Goal: Task Accomplishment & Management: Manage account settings

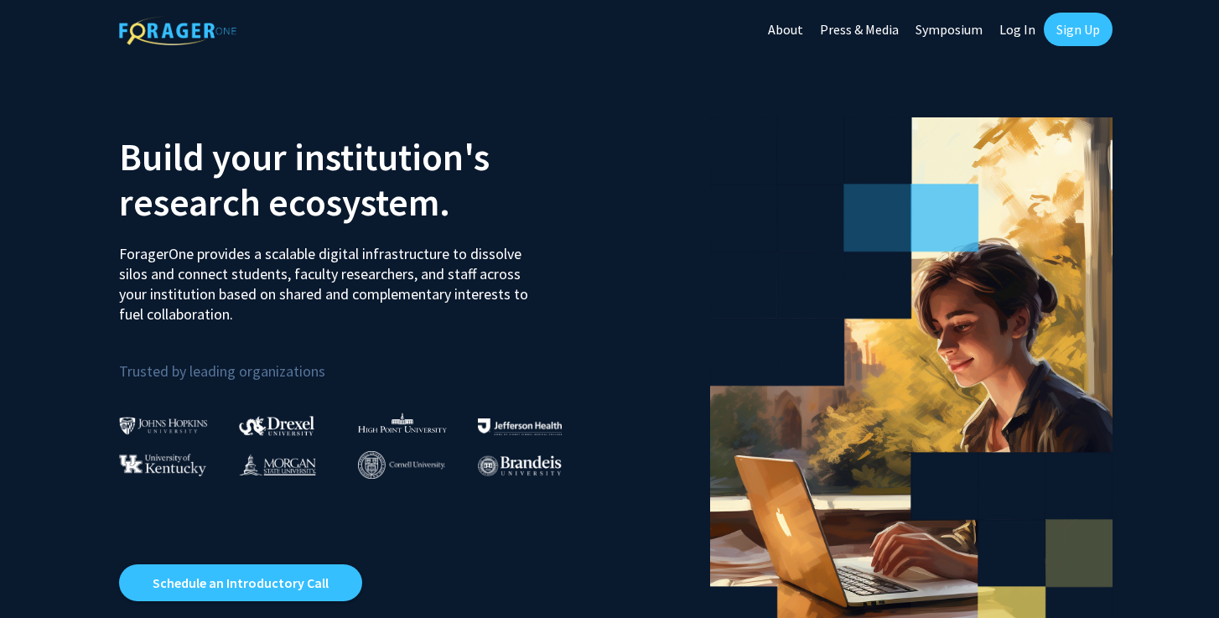
click at [1079, 34] on link "Sign Up" at bounding box center [1077, 30] width 69 height 34
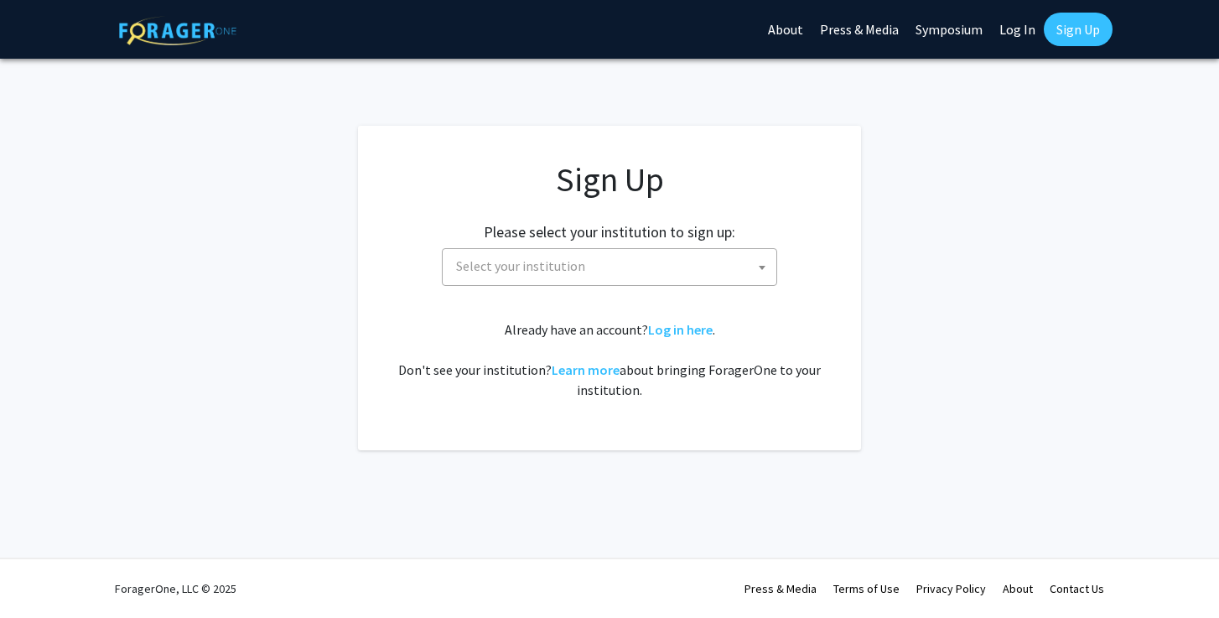
click at [655, 262] on span "Select your institution" at bounding box center [612, 266] width 327 height 34
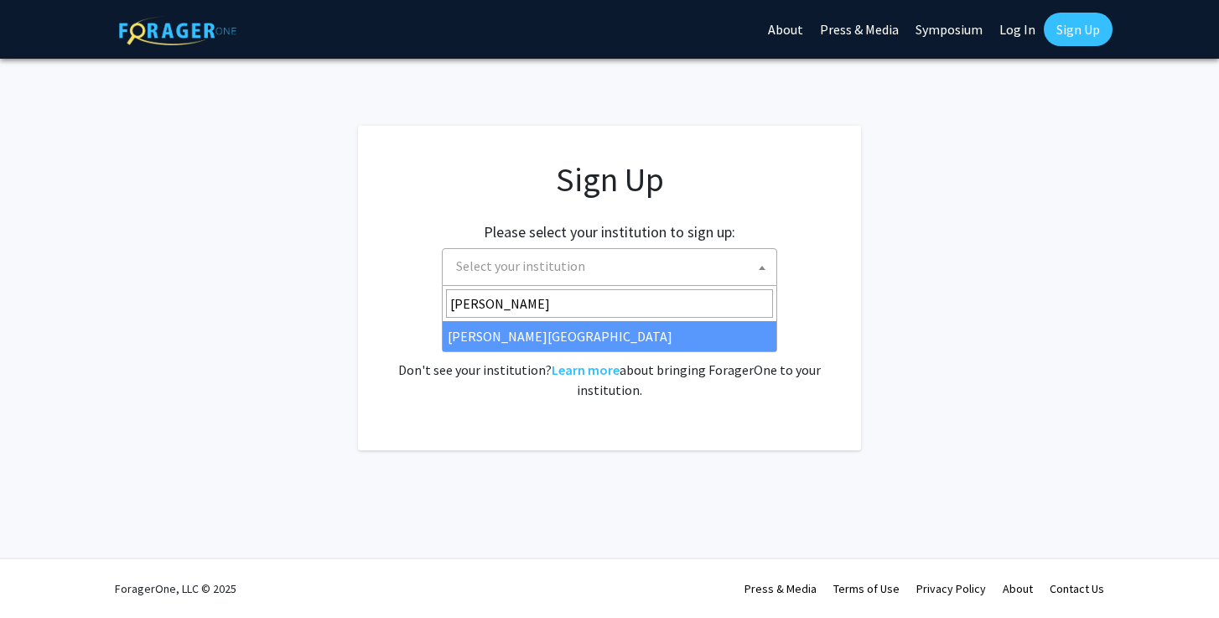
type input "[PERSON_NAME]"
select select "20"
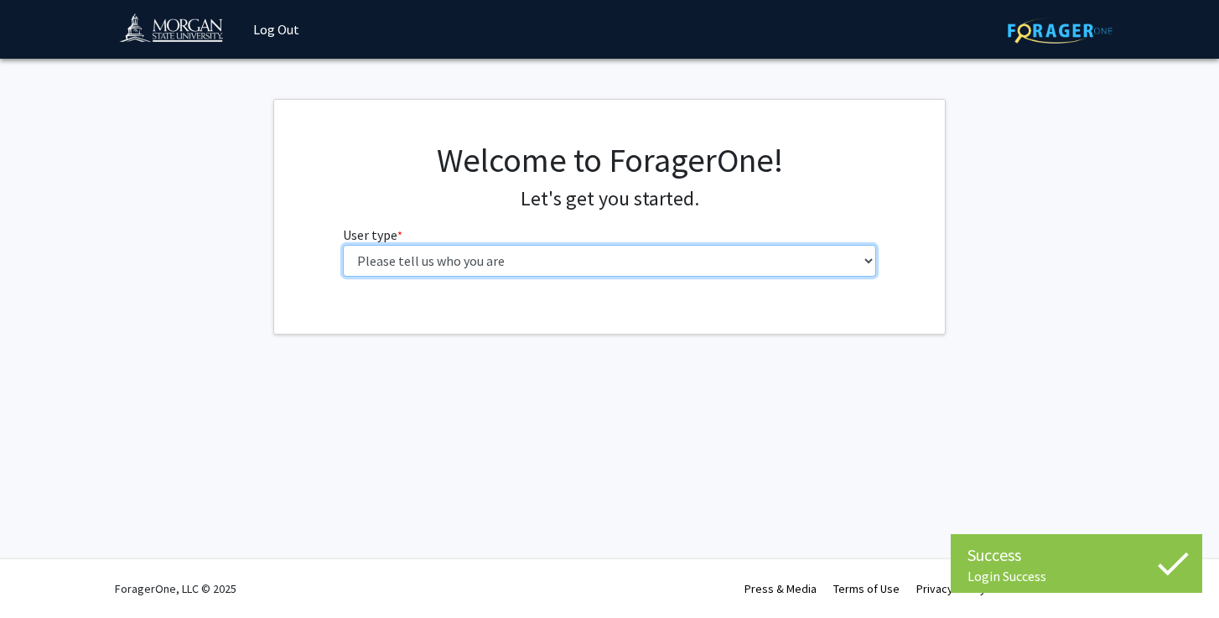
click at [475, 264] on select "Please tell us who you are Undergraduate Student Master's Student Doctoral Cand…" at bounding box center [610, 261] width 534 height 32
select select "1: undergrad"
click at [343, 245] on select "Please tell us who you are Undergraduate Student Master's Student Doctoral Cand…" at bounding box center [610, 261] width 534 height 32
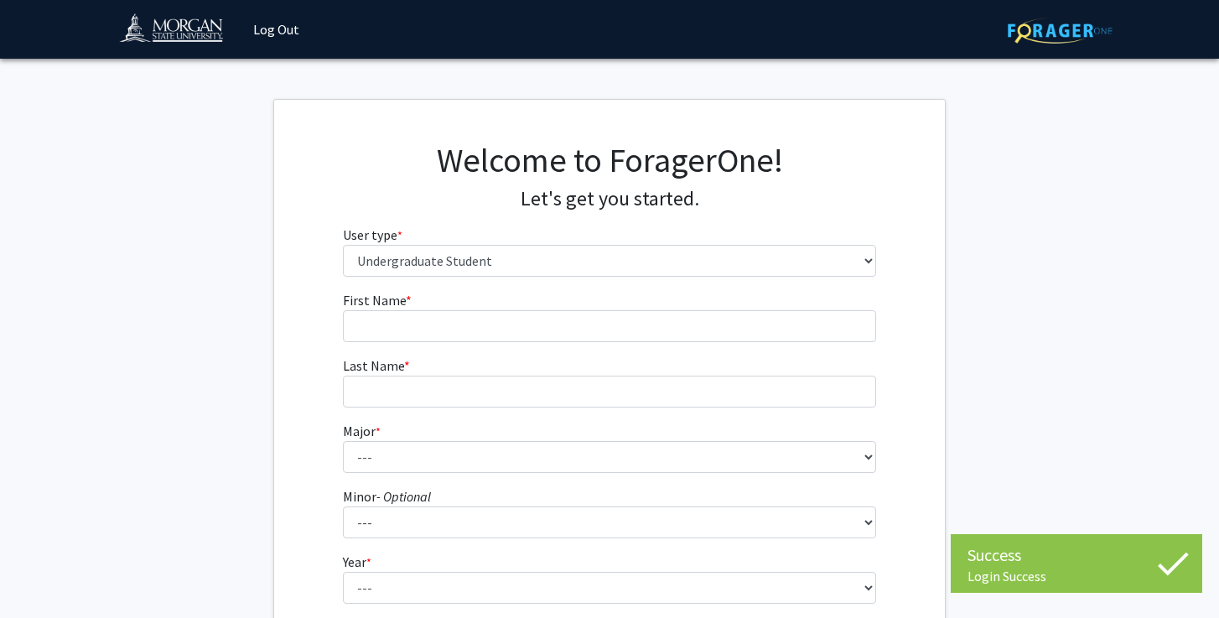
click at [728, 308] on fg-input "First Name * required" at bounding box center [610, 316] width 534 height 52
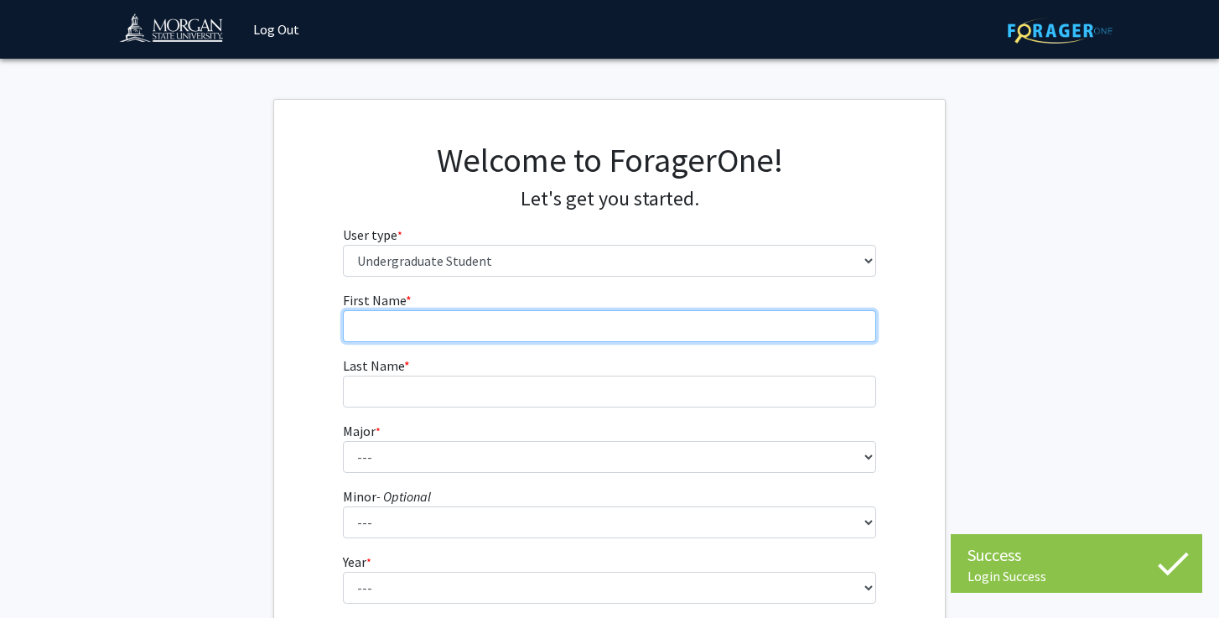
click at [728, 311] on input "First Name * required" at bounding box center [610, 326] width 534 height 32
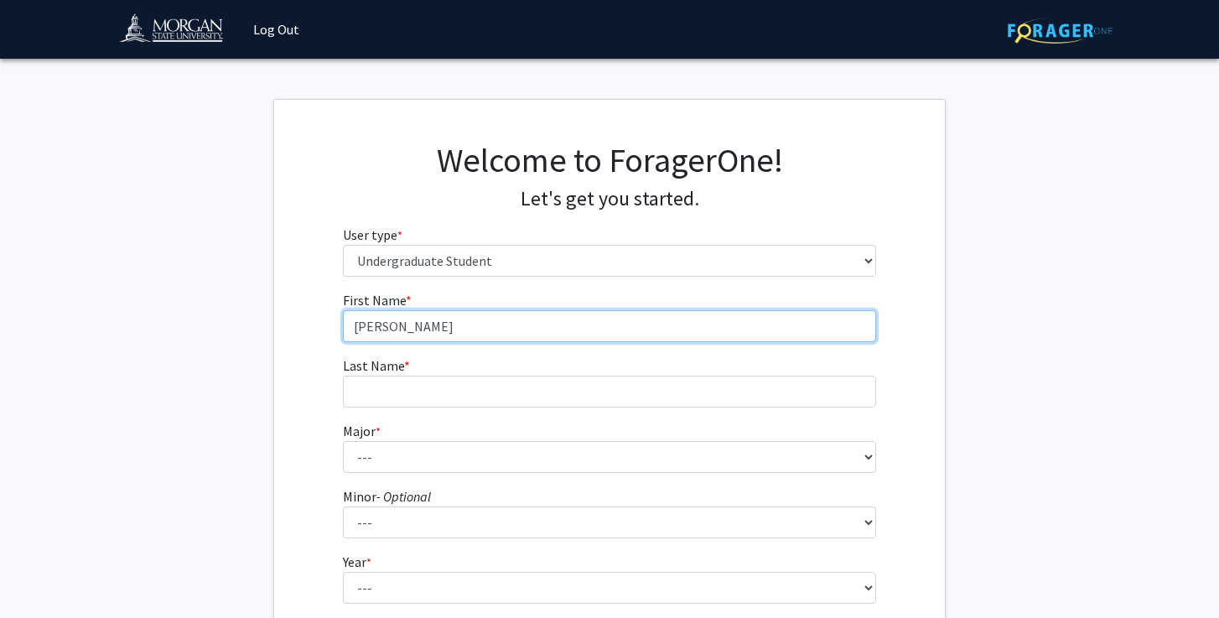
type input "[PERSON_NAME]"
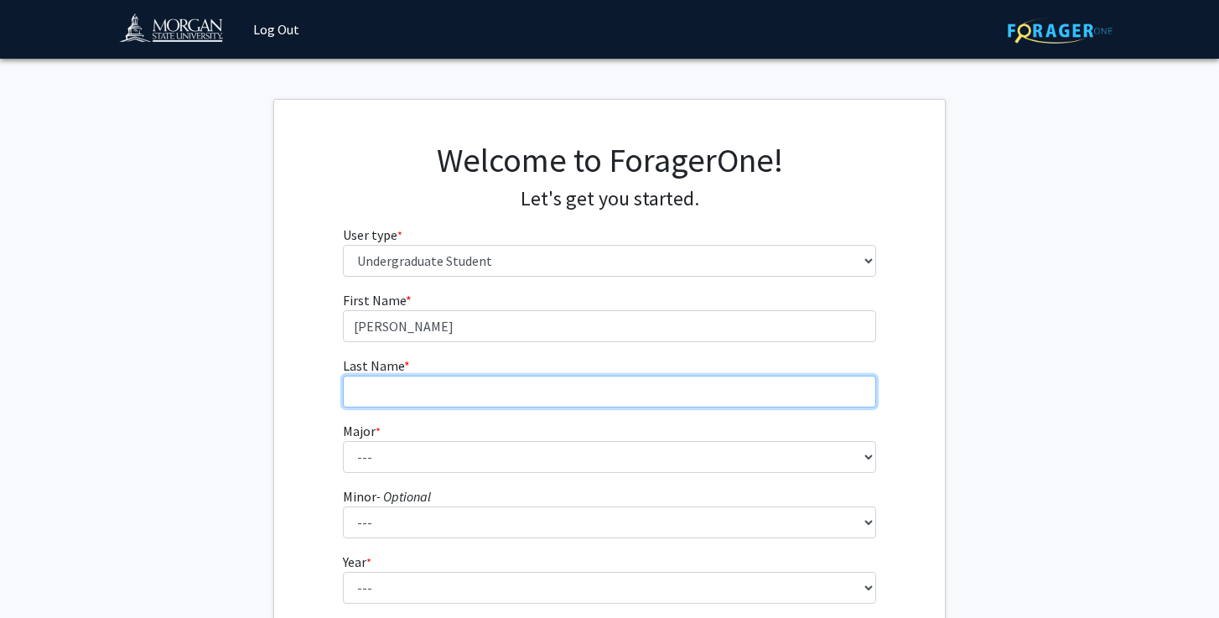
click at [458, 404] on input "Last Name * required" at bounding box center [610, 391] width 534 height 32
type input "Elekwachi"
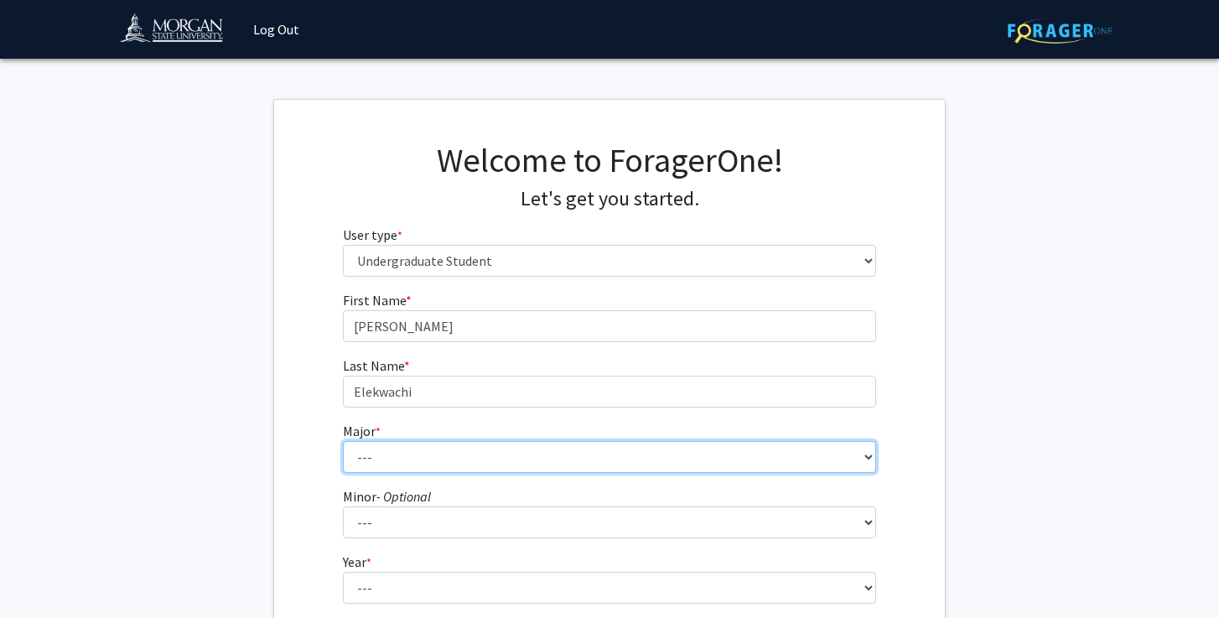
click at [429, 457] on select "--- Accounting Actuarial Science Applied Liberal Studies Architecture and Envir…" at bounding box center [610, 457] width 534 height 32
select select "5: 1595"
click at [343, 441] on select "--- Accounting Actuarial Science Applied Liberal Studies Architecture and Envir…" at bounding box center [610, 457] width 534 height 32
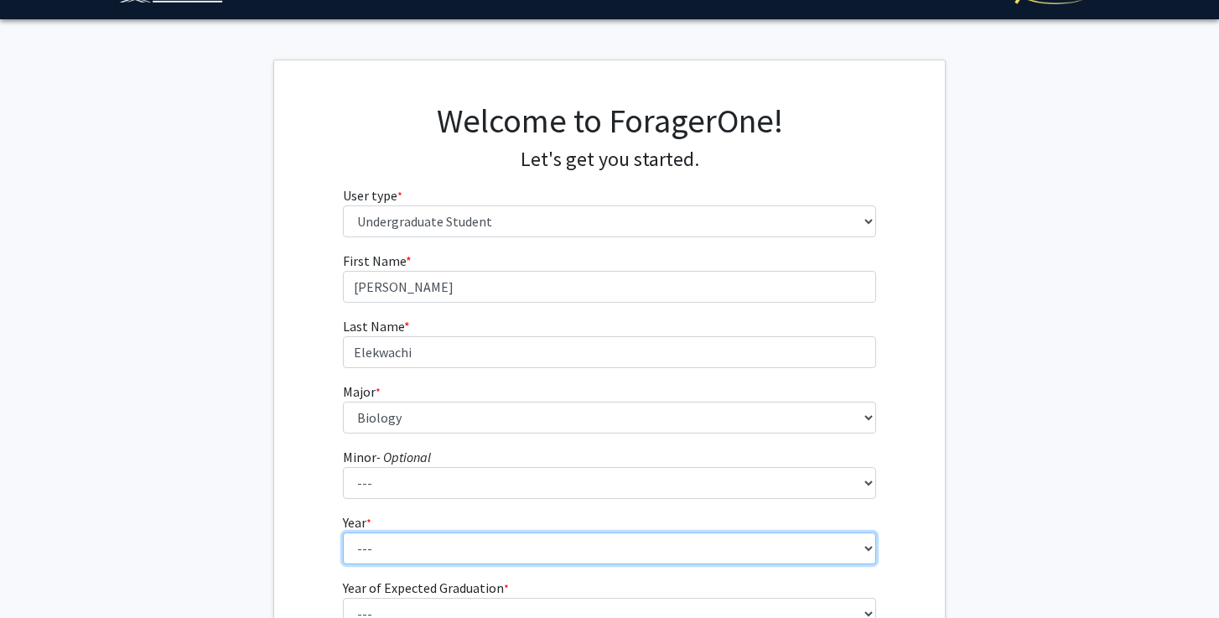
click at [382, 535] on select "--- First-year Sophomore Junior Senior Postbaccalaureate Certificate" at bounding box center [610, 548] width 534 height 32
select select "1: first-year"
click at [343, 532] on select "--- First-year Sophomore Junior Senior Postbaccalaureate Certificate" at bounding box center [610, 548] width 534 height 32
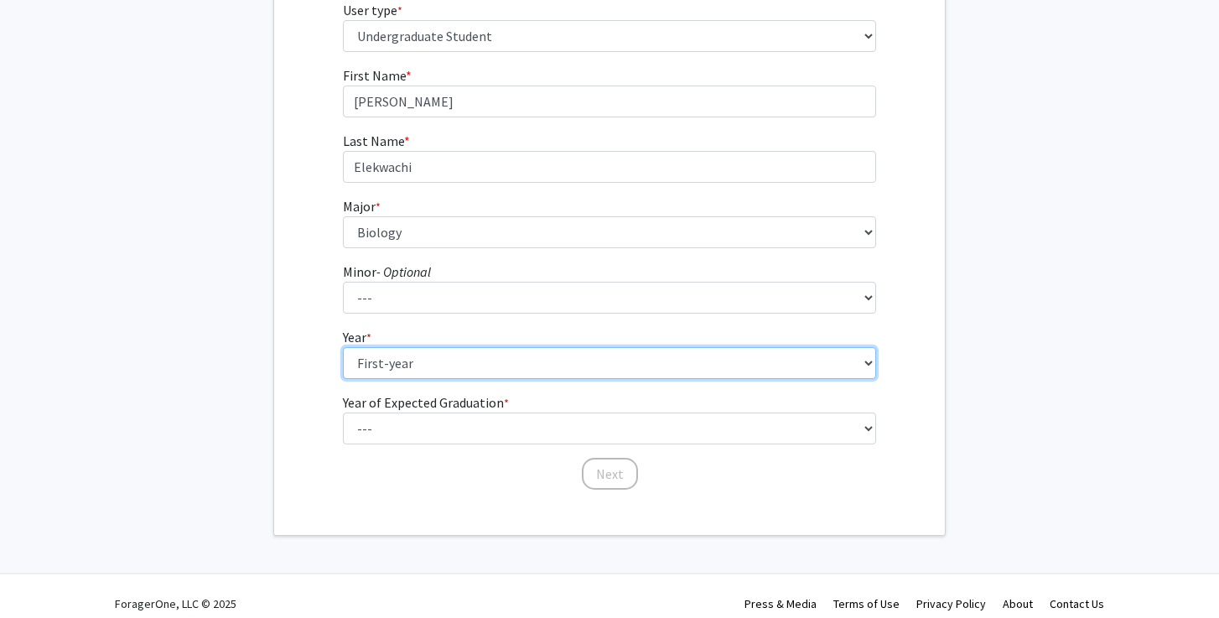
scroll to position [240, 0]
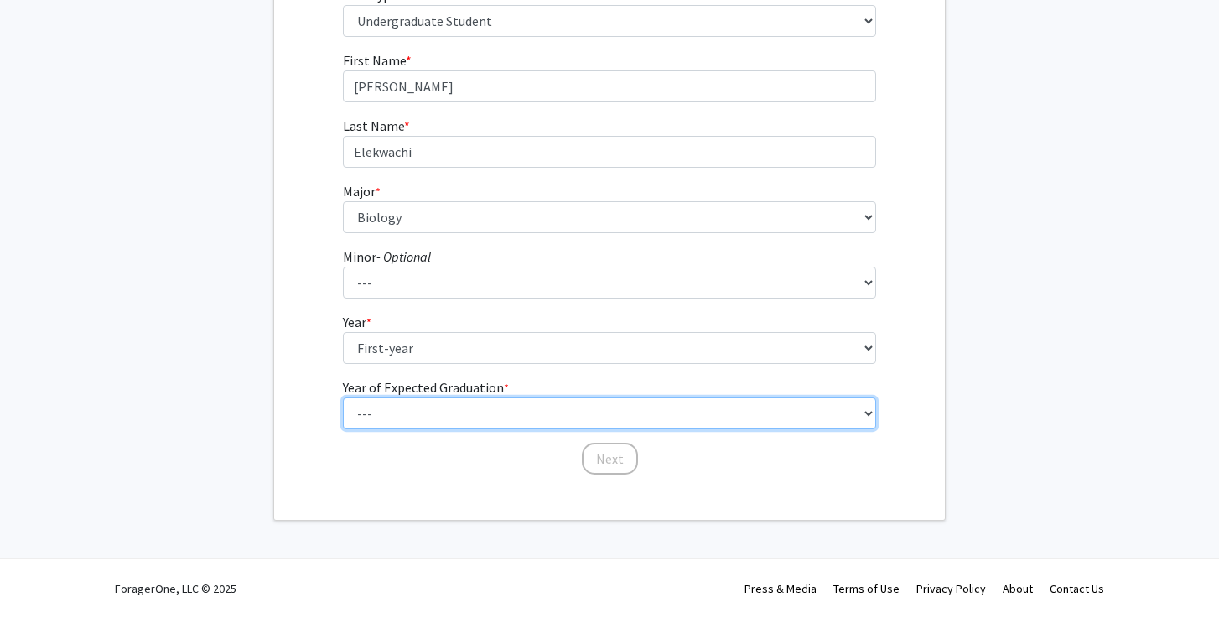
click at [424, 416] on select "--- 2025 2026 2027 2028 2029 2030 2031 2032 2033 2034" at bounding box center [610, 413] width 534 height 32
select select "5: 2029"
click at [343, 397] on select "--- 2025 2026 2027 2028 2029 2030 2031 2032 2033 2034" at bounding box center [610, 413] width 534 height 32
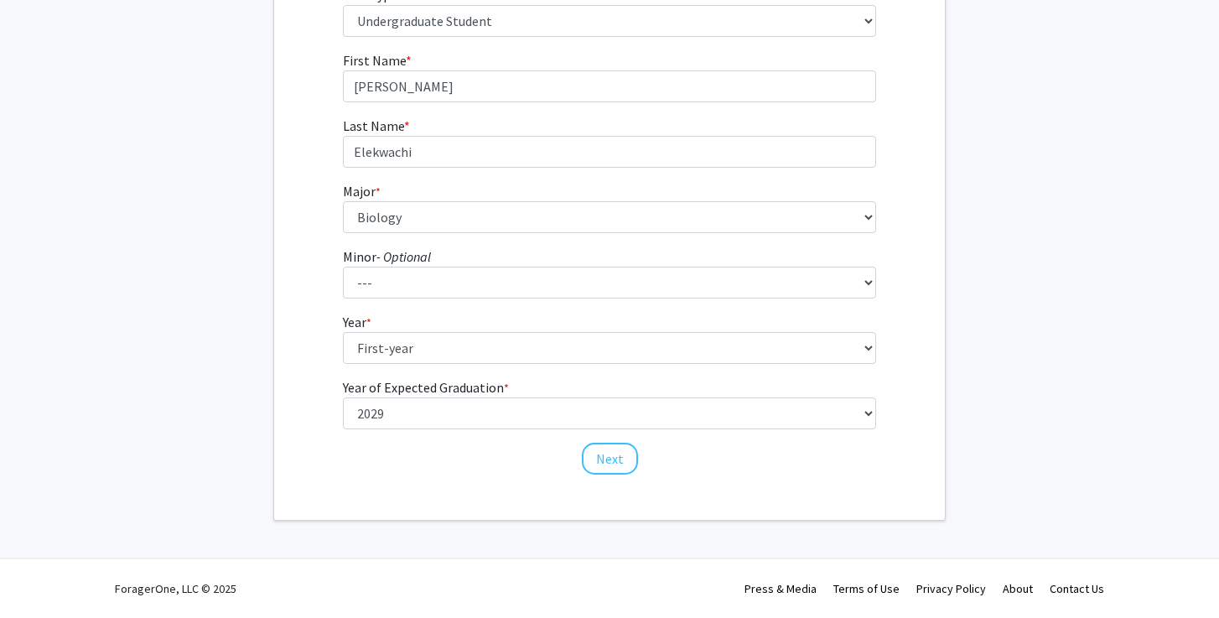
click at [289, 467] on div "First Name * required [PERSON_NAME] Last Name * required Elekwachi Major * requ…" at bounding box center [609, 263] width 670 height 426
click at [617, 461] on button "Next" at bounding box center [610, 459] width 56 height 32
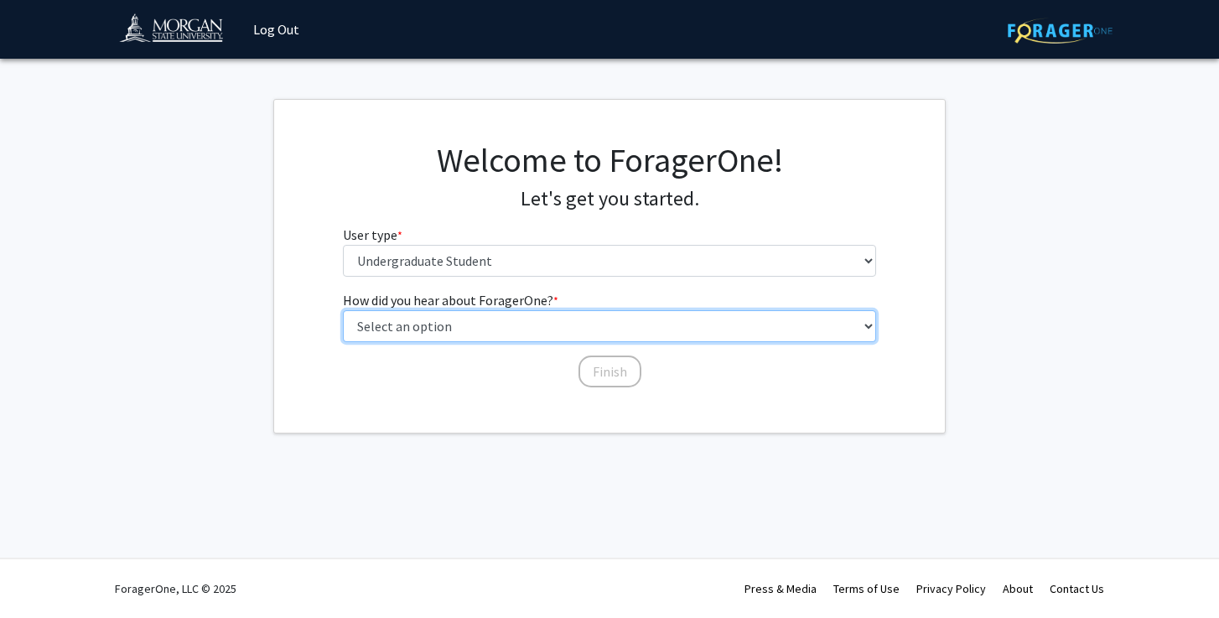
click at [484, 328] on select "Select an option Peer/student recommendation Faculty/staff recommendation Unive…" at bounding box center [610, 326] width 534 height 32
select select "2: faculty_recommendation"
click at [343, 310] on select "Select an option Peer/student recommendation Faculty/staff recommendation Unive…" at bounding box center [610, 326] width 534 height 32
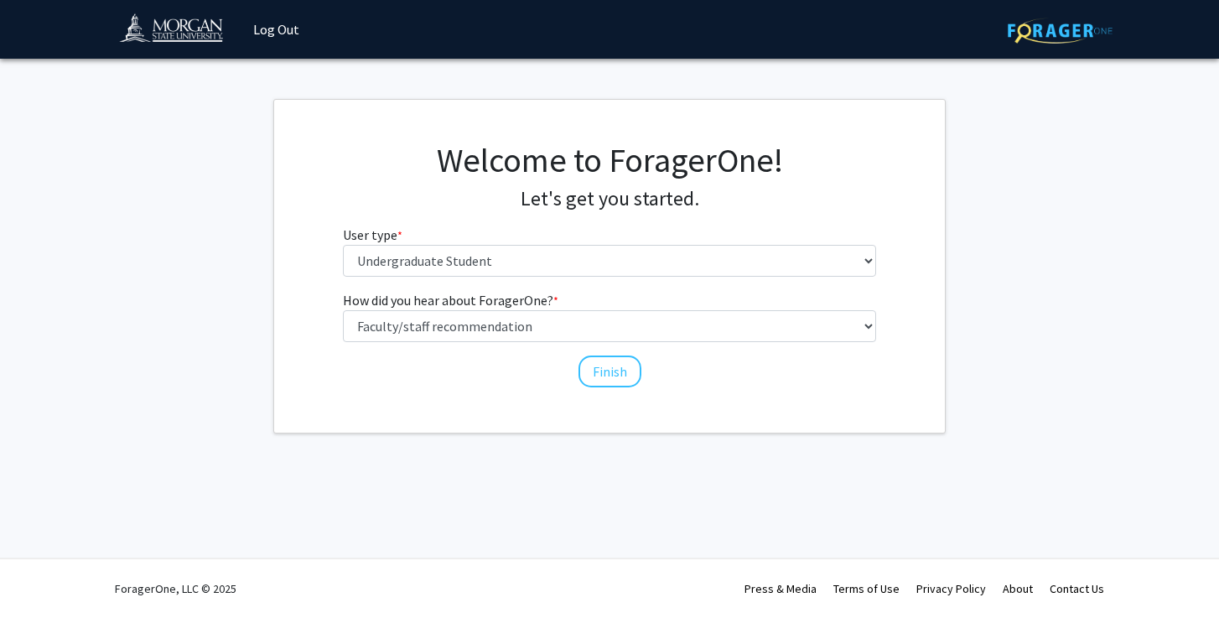
click at [325, 406] on div "Welcome to ForagerOne! Let's get you started. User type * required Please tell …" at bounding box center [609, 266] width 670 height 333
click at [599, 381] on button "Finish" at bounding box center [609, 371] width 63 height 32
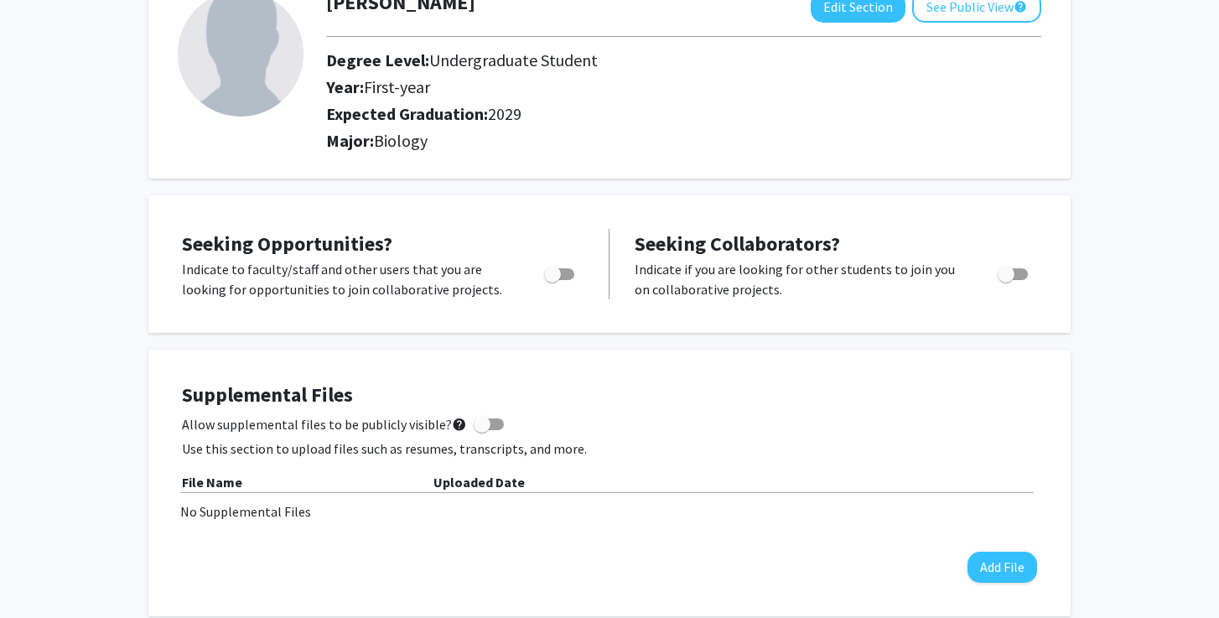
scroll to position [128, 0]
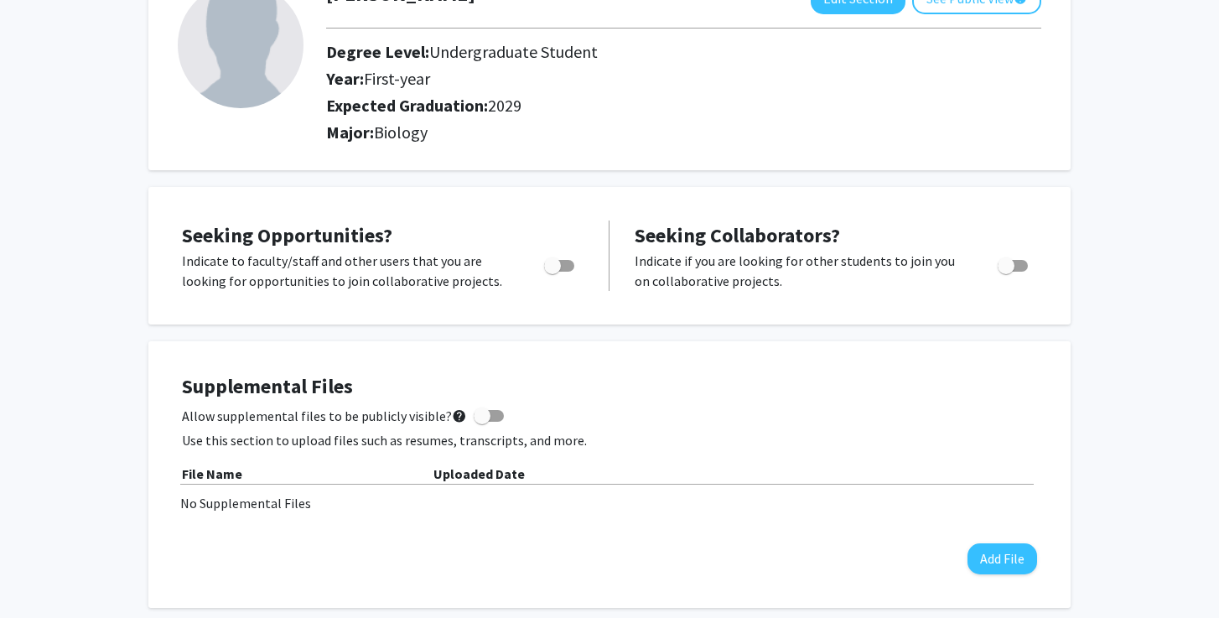
click at [552, 261] on span "Toggle" at bounding box center [552, 265] width 17 height 17
click at [552, 272] on input "Are you actively seeking opportunities?" at bounding box center [551, 272] width 1 height 1
checkbox input "true"
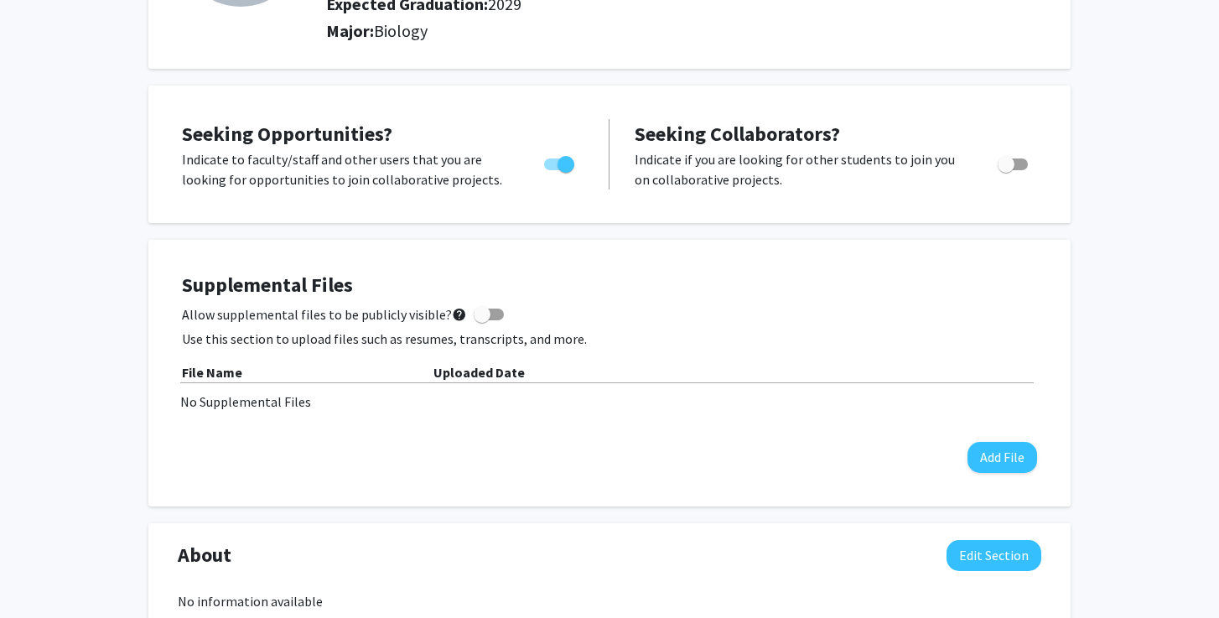
scroll to position [230, 0]
click at [1002, 456] on button "Add File" at bounding box center [1002, 456] width 70 height 31
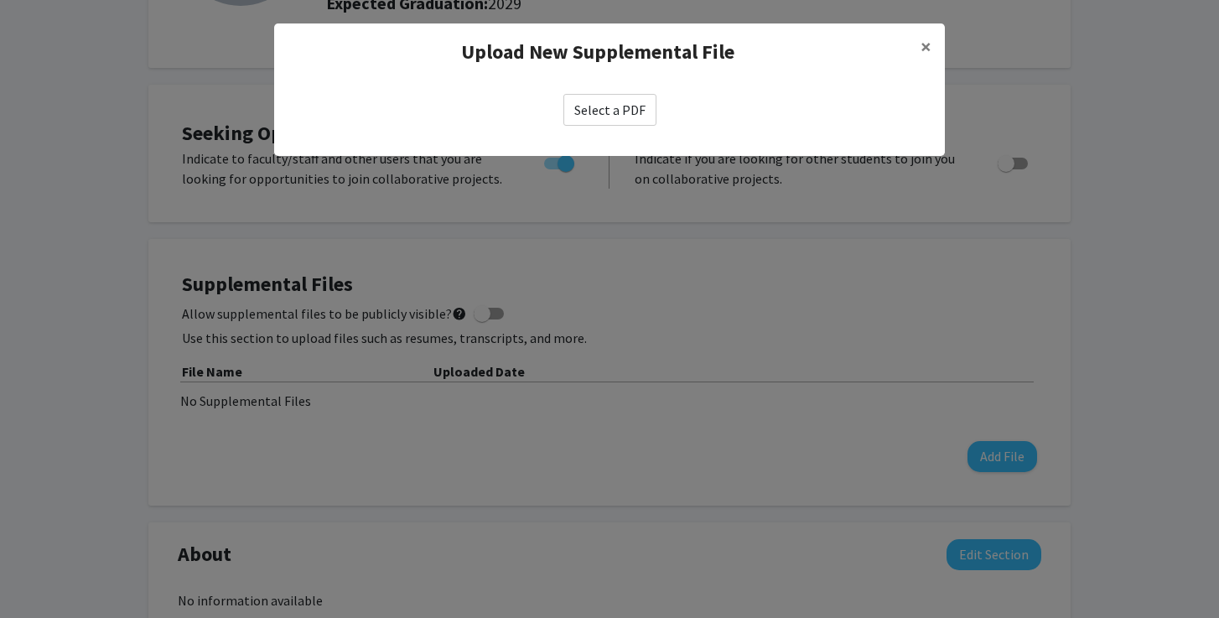
click at [629, 118] on label "Select a PDF" at bounding box center [609, 110] width 93 height 32
click at [0, 0] on input "Select a PDF" at bounding box center [0, 0] width 0 height 0
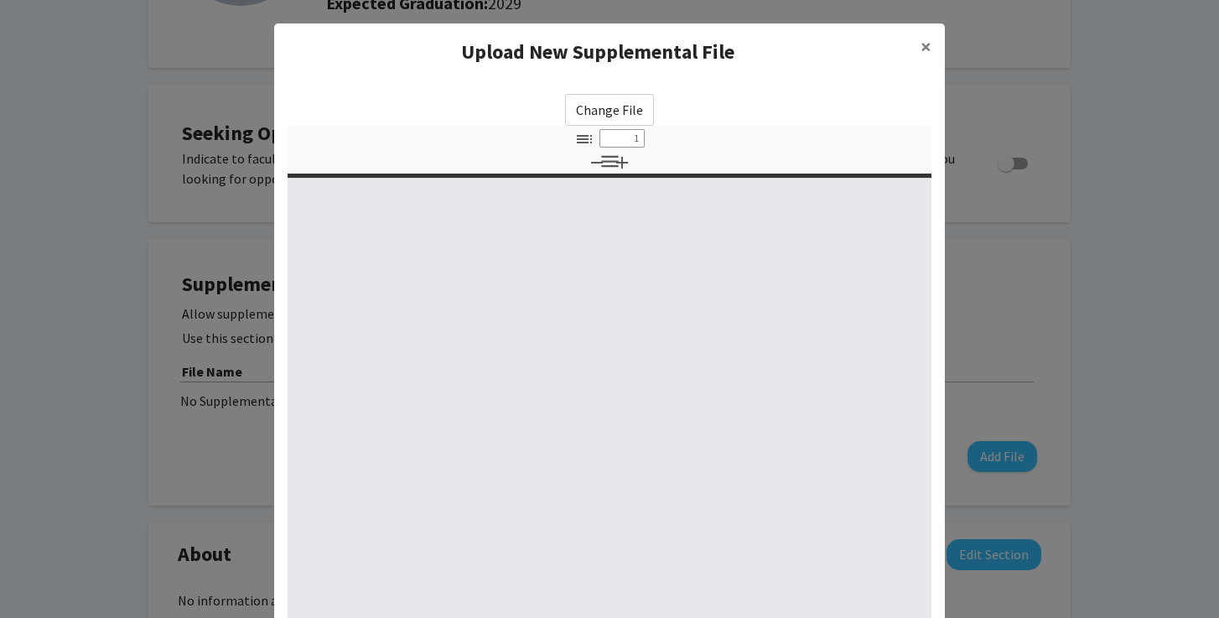
select select "custom"
type input "0"
select select "custom"
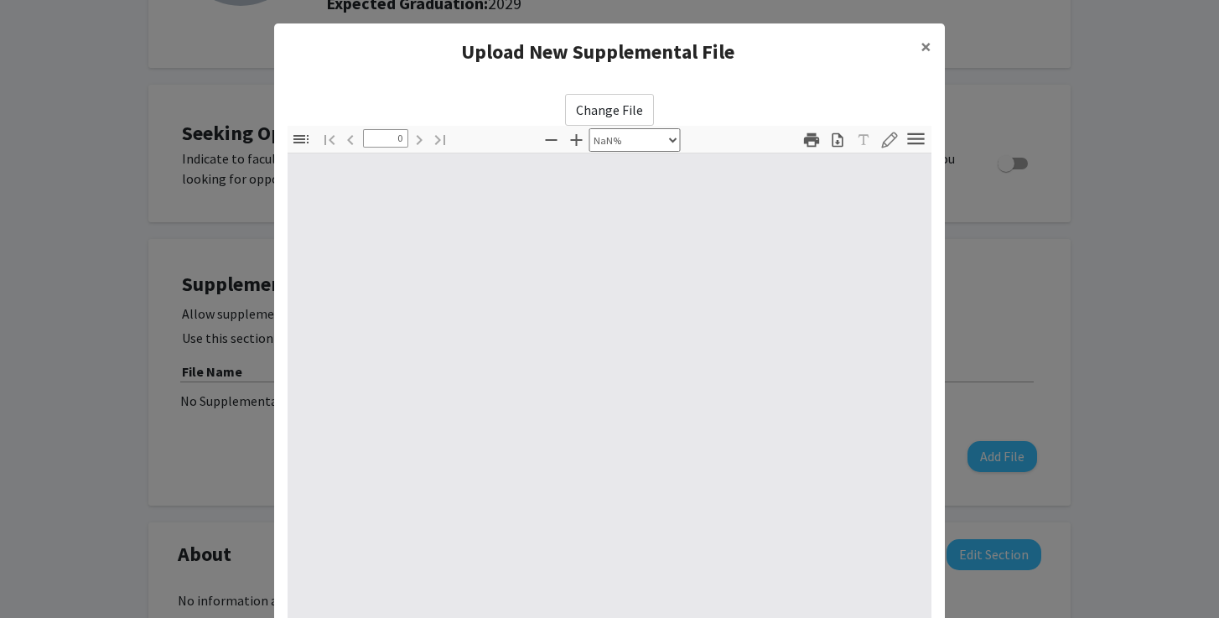
type input "1"
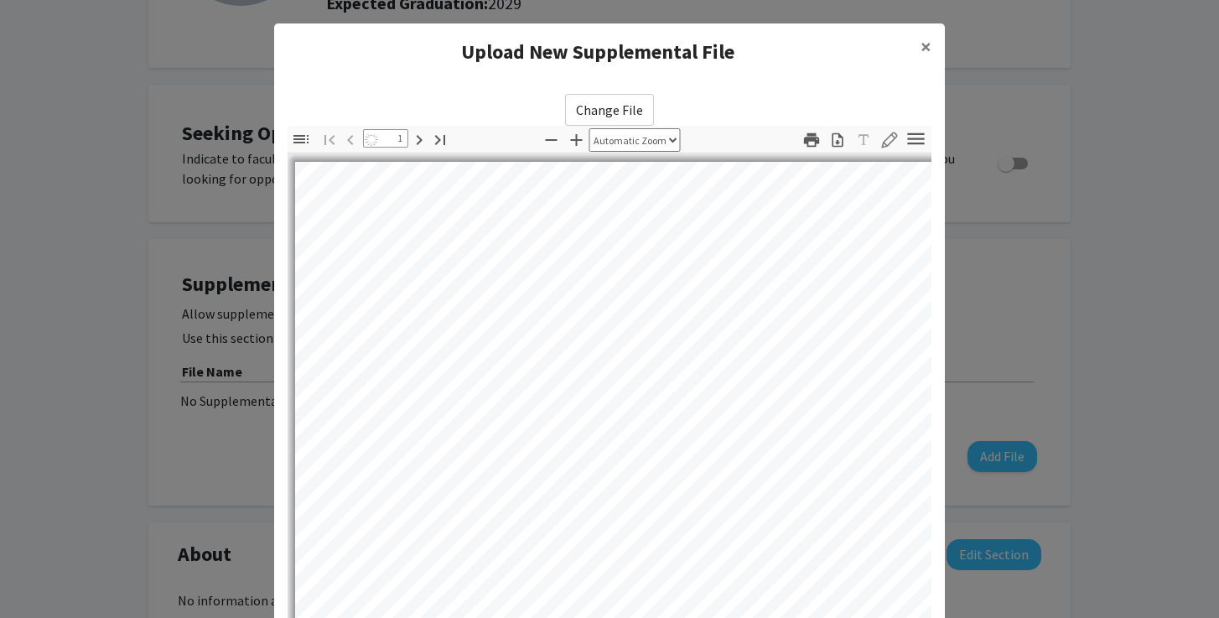
select select "auto"
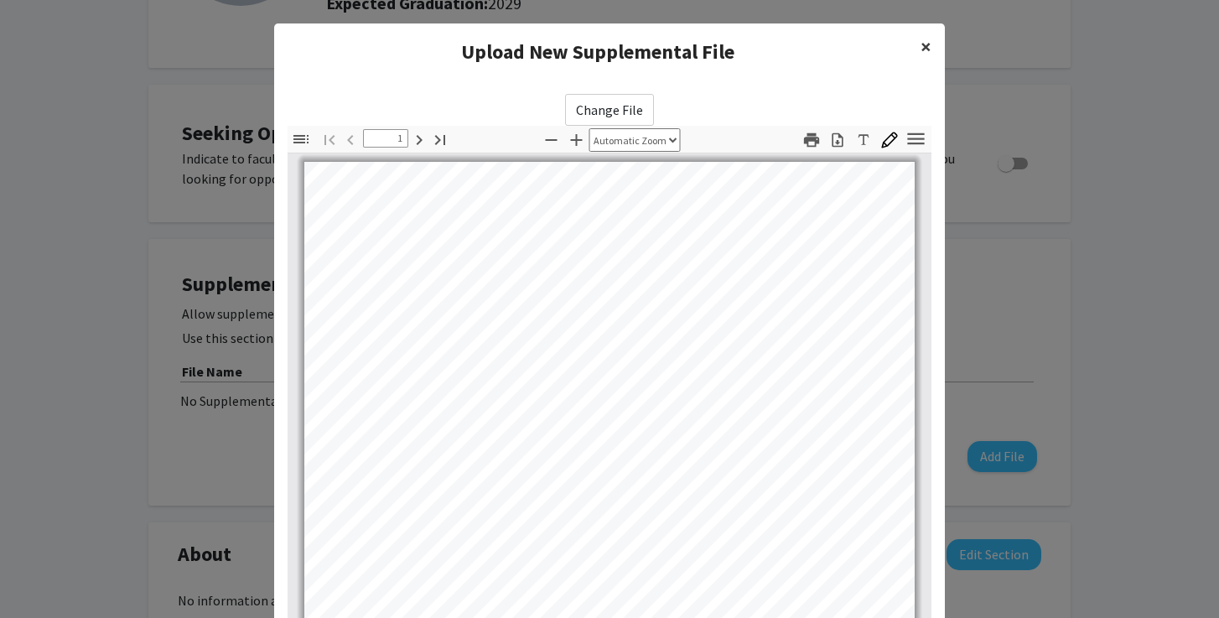
click at [925, 45] on span "×" at bounding box center [925, 47] width 11 height 26
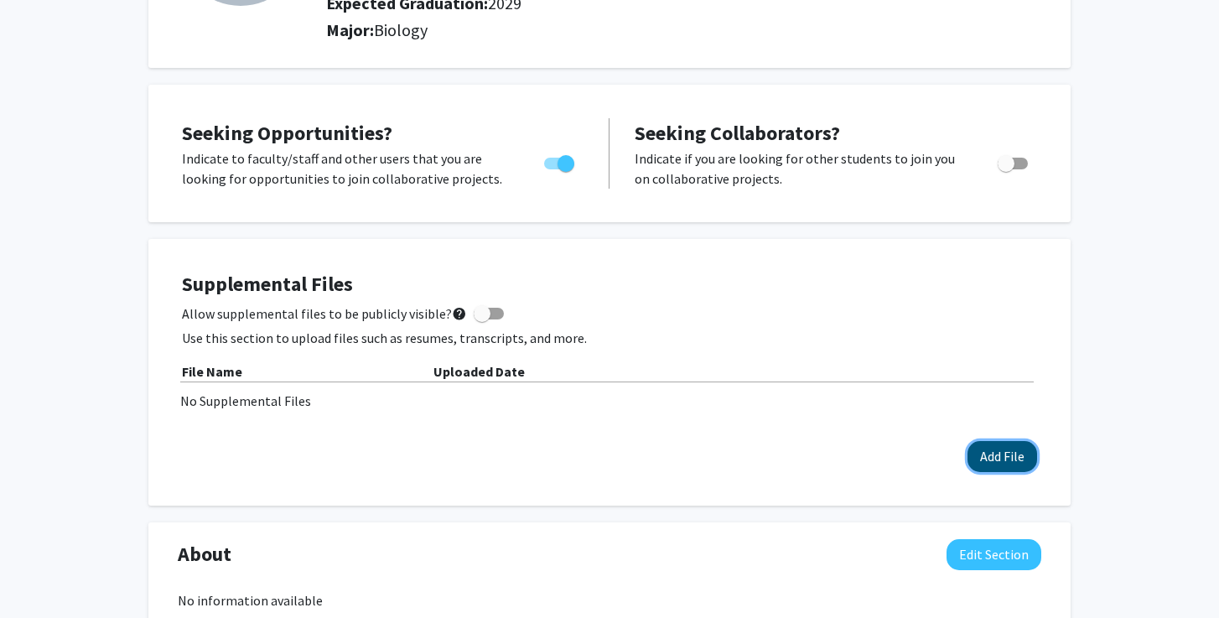
click at [1014, 453] on button "Add File" at bounding box center [1002, 456] width 70 height 31
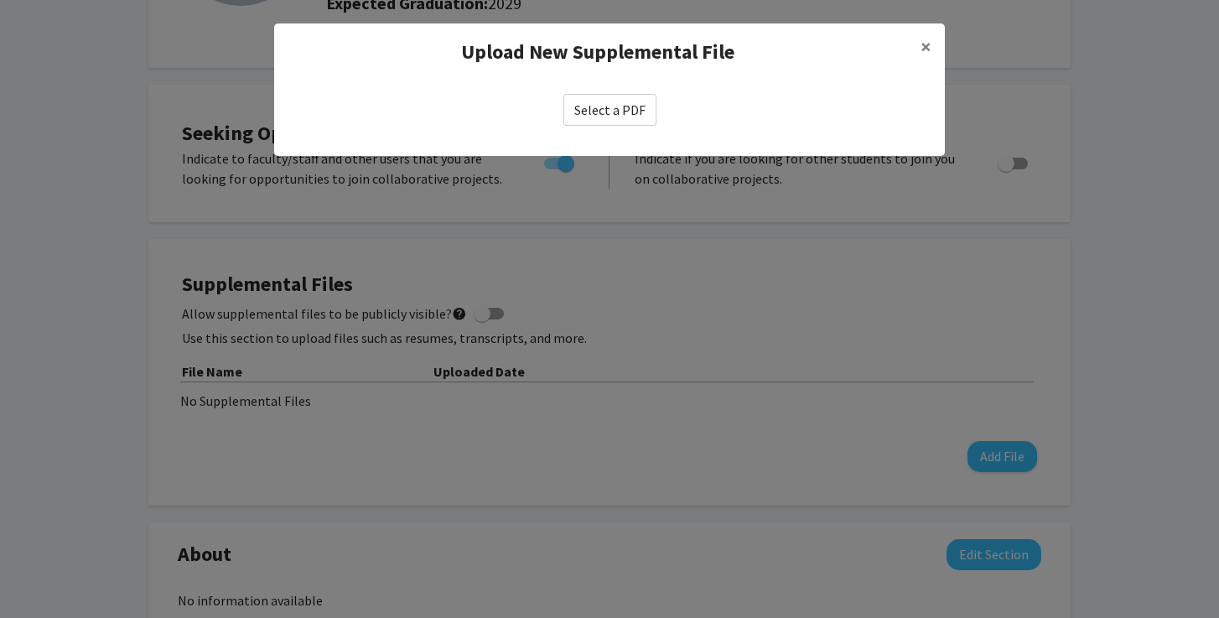
click at [622, 116] on label "Select a PDF" at bounding box center [609, 110] width 93 height 32
click at [0, 0] on input "Select a PDF" at bounding box center [0, 0] width 0 height 0
click at [604, 123] on label "Select a PDF" at bounding box center [609, 110] width 93 height 32
click at [0, 0] on input "Select a PDF" at bounding box center [0, 0] width 0 height 0
select select "custom"
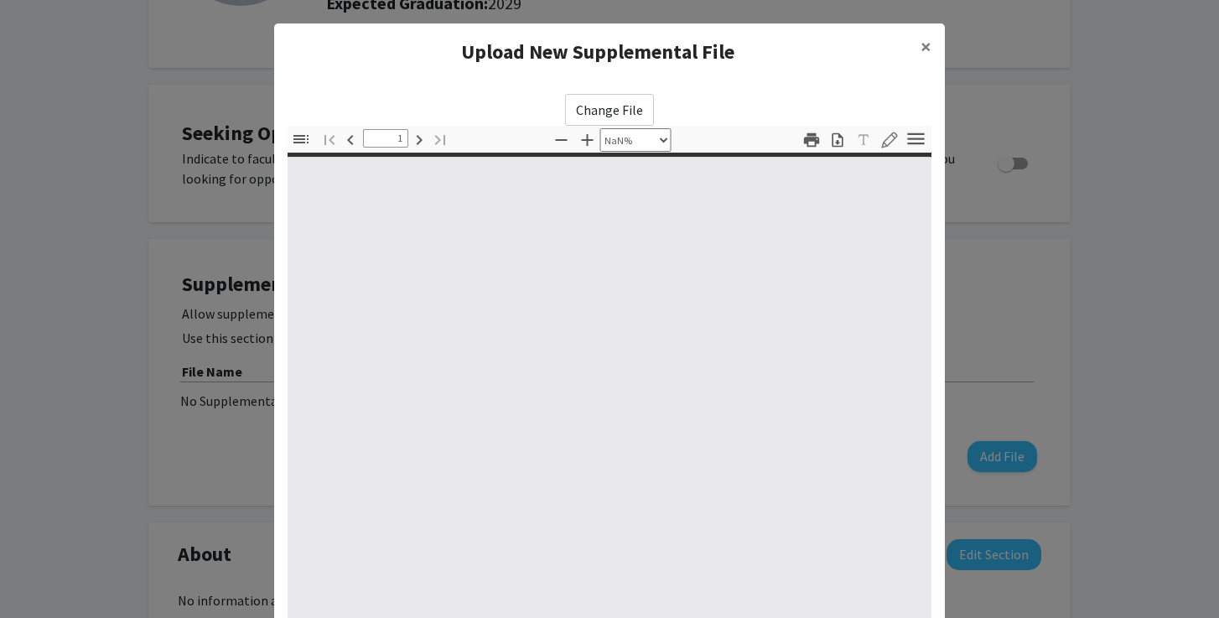
type input "0"
select select "custom"
type input "1"
select select "auto"
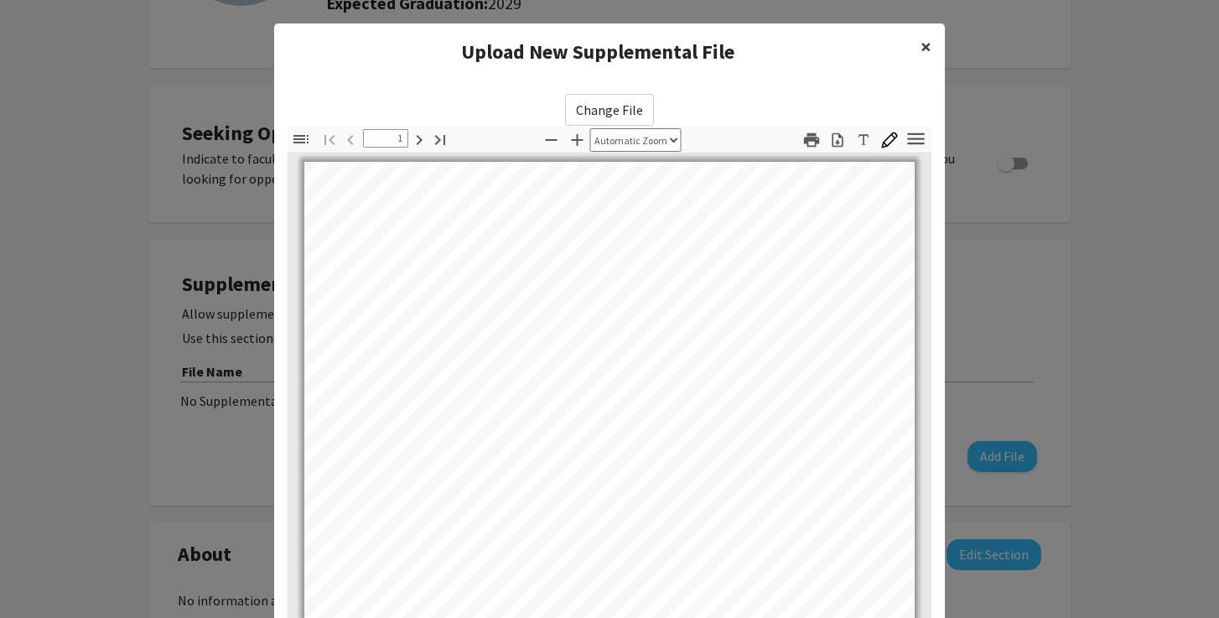
click at [927, 51] on span "×" at bounding box center [925, 47] width 11 height 26
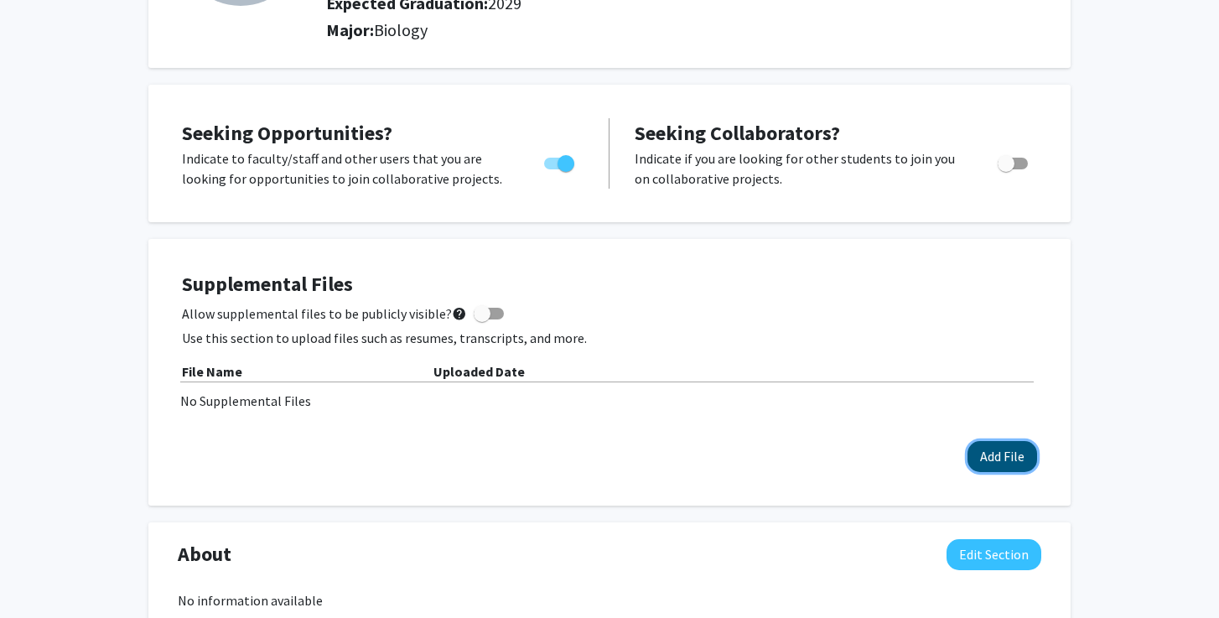
click at [1008, 468] on button "Add File" at bounding box center [1002, 456] width 70 height 31
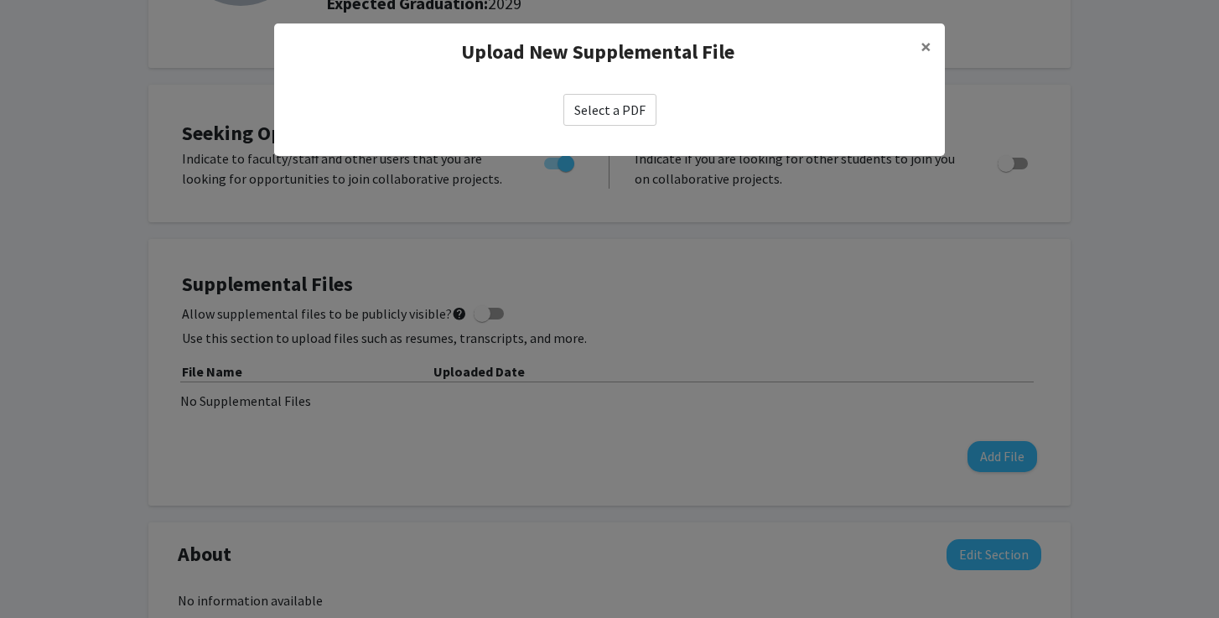
click at [613, 121] on label "Select a PDF" at bounding box center [609, 110] width 93 height 32
click at [0, 0] on input "Select a PDF" at bounding box center [0, 0] width 0 height 0
select select "custom"
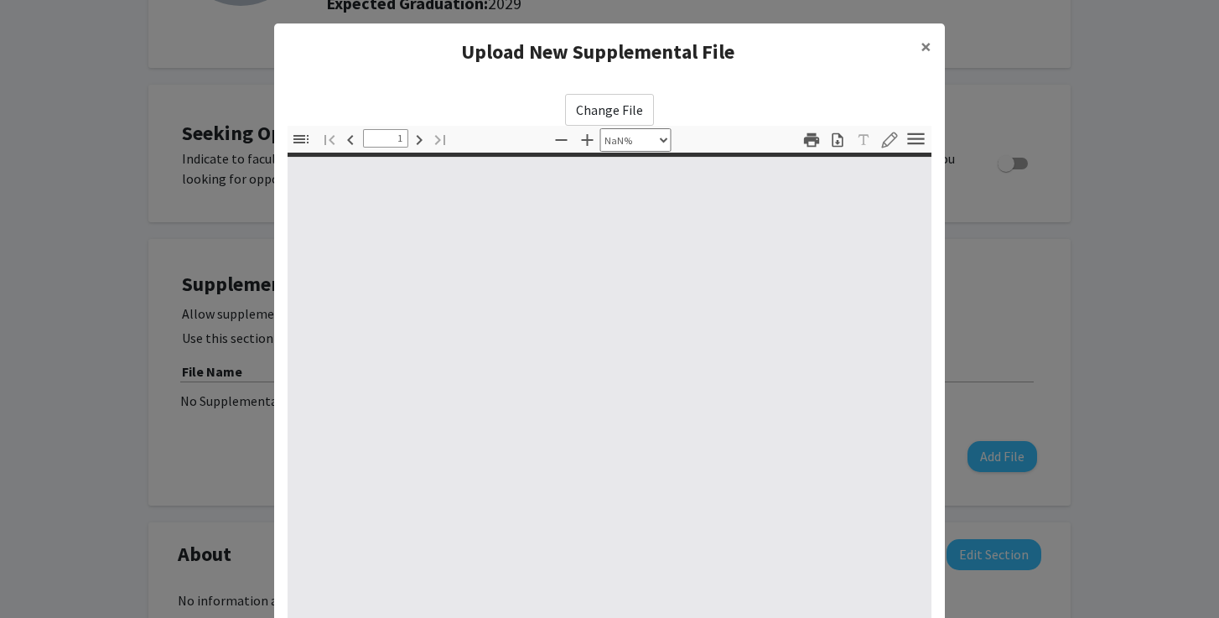
type input "0"
select select "custom"
type input "1"
select select "auto"
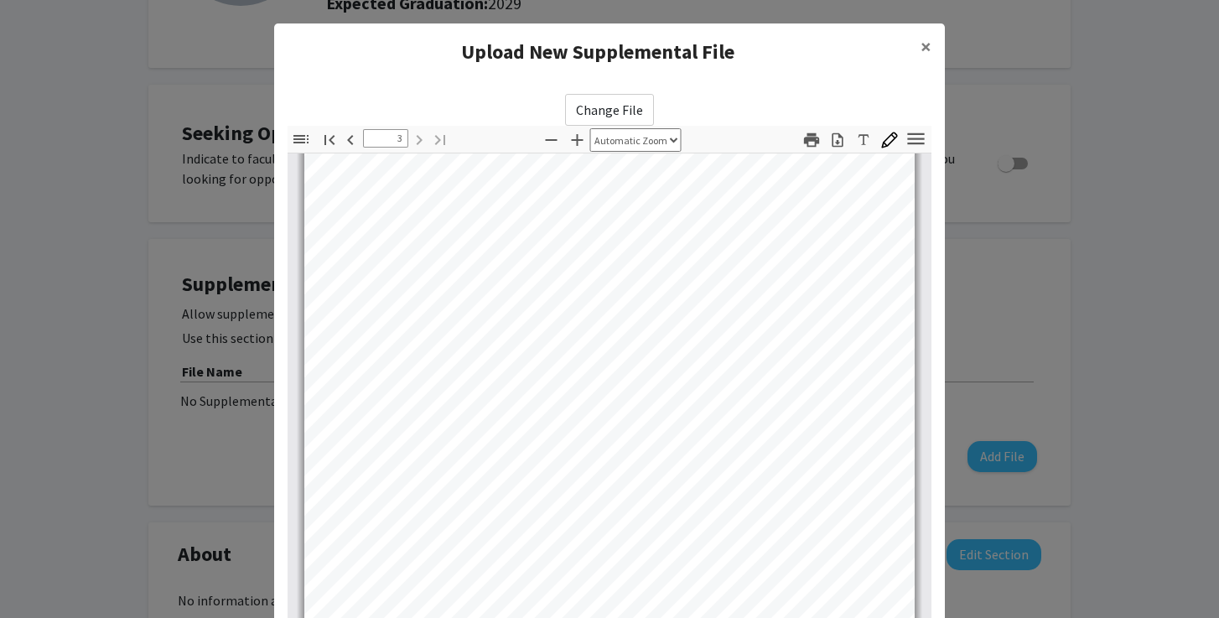
scroll to position [1928, 0]
type input "1"
click at [929, 43] on span "×" at bounding box center [925, 47] width 11 height 26
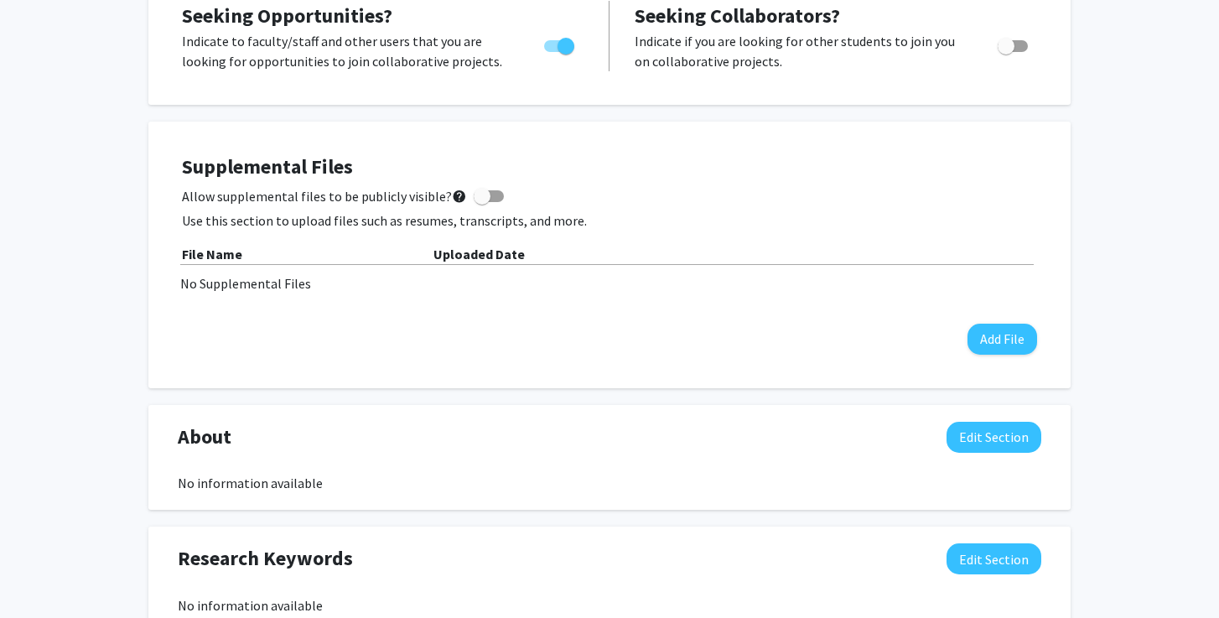
scroll to position [391, 0]
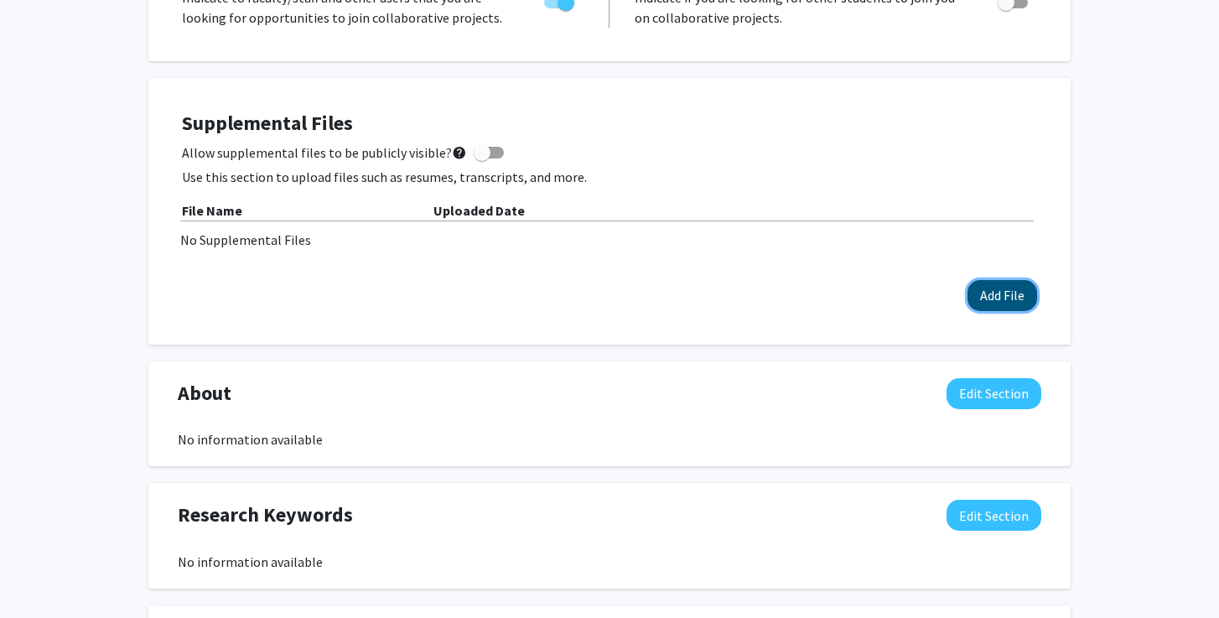
click at [997, 303] on button "Add File" at bounding box center [1002, 295] width 70 height 31
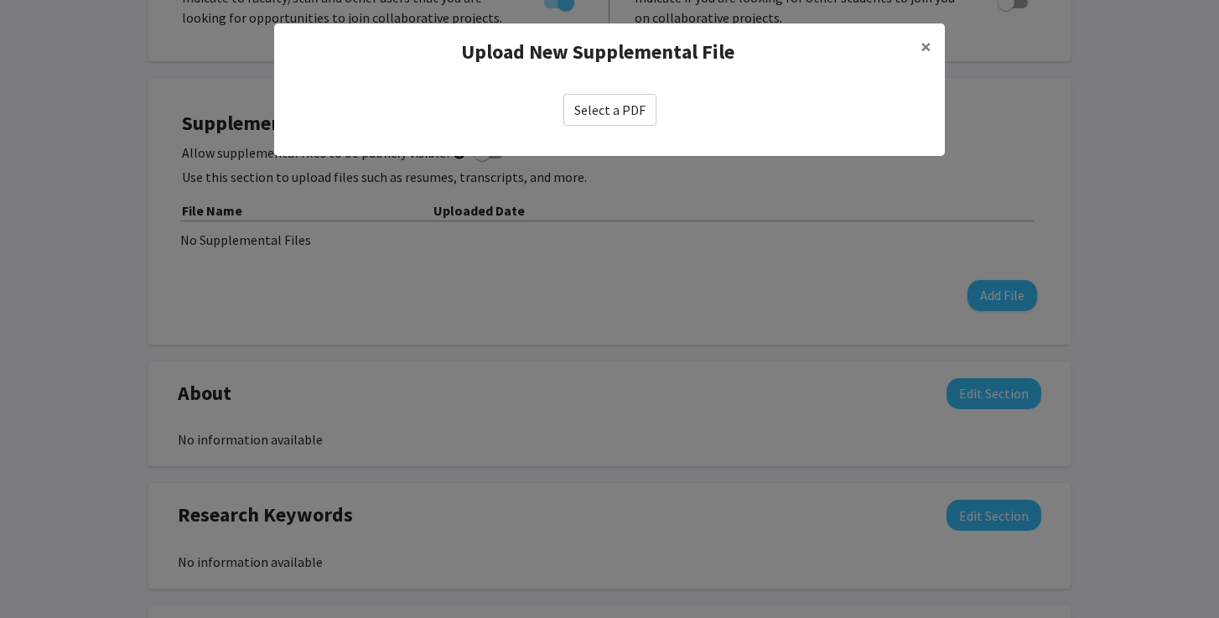
click at [629, 122] on label "Select a PDF" at bounding box center [609, 110] width 93 height 32
click at [0, 0] on input "Select a PDF" at bounding box center [0, 0] width 0 height 0
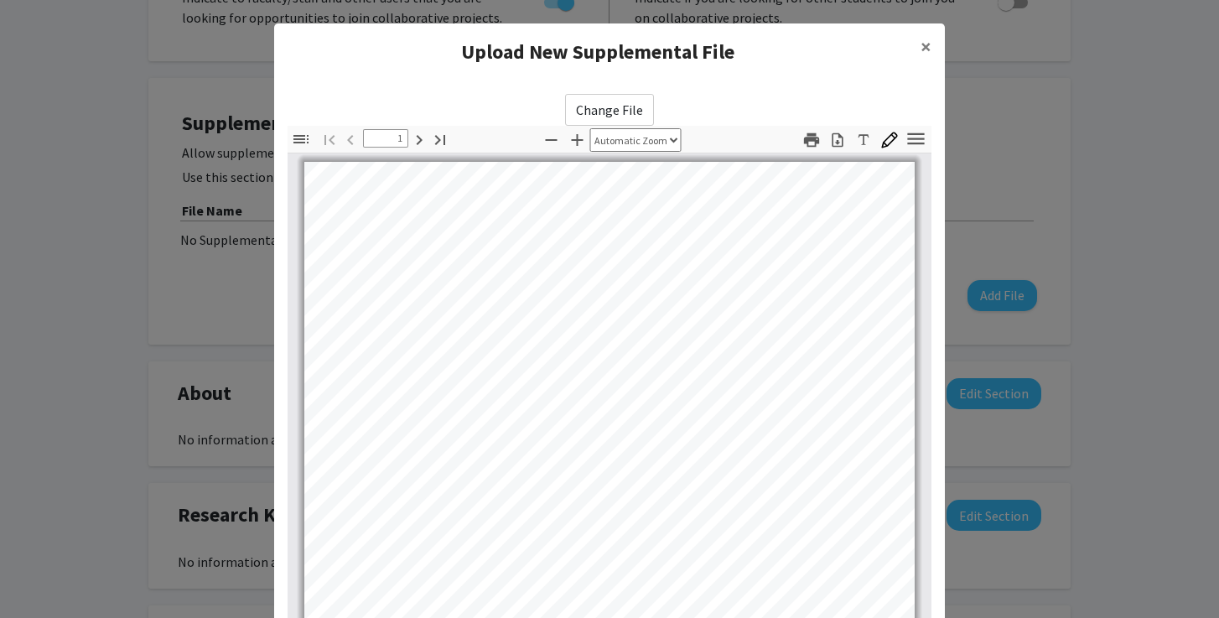
scroll to position [0, 0]
click at [426, 139] on button "Go to Last Page" at bounding box center [440, 139] width 28 height 23
type input "3"
click at [891, 138] on icon "button" at bounding box center [889, 140] width 17 height 17
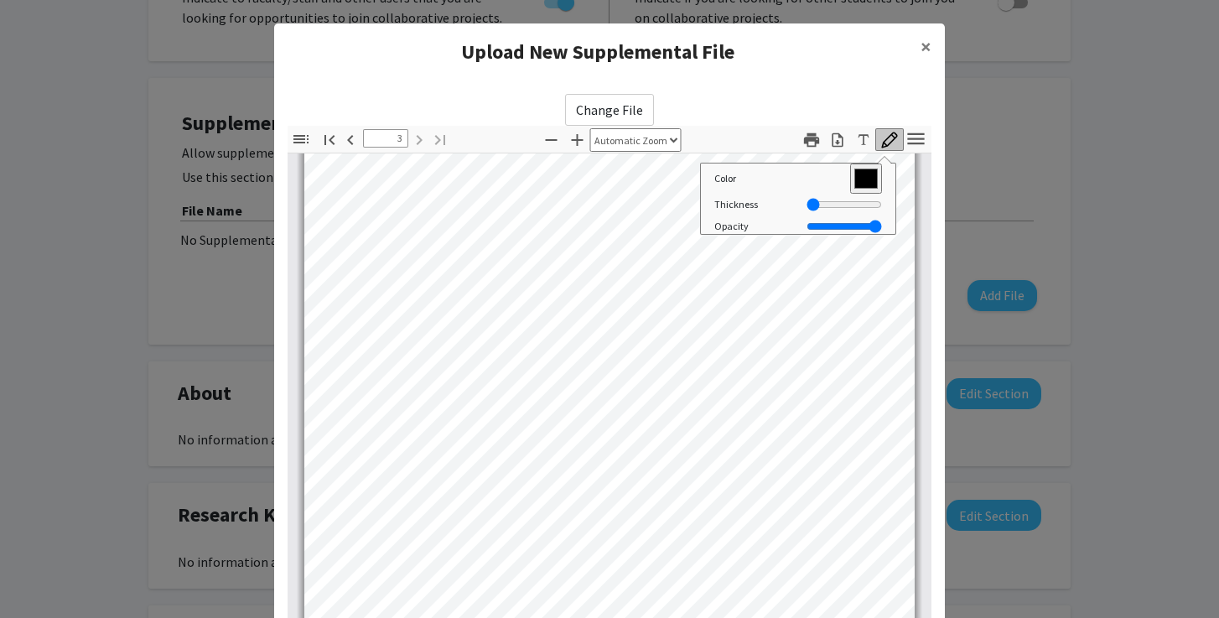
click at [891, 138] on icon "button" at bounding box center [889, 140] width 17 height 17
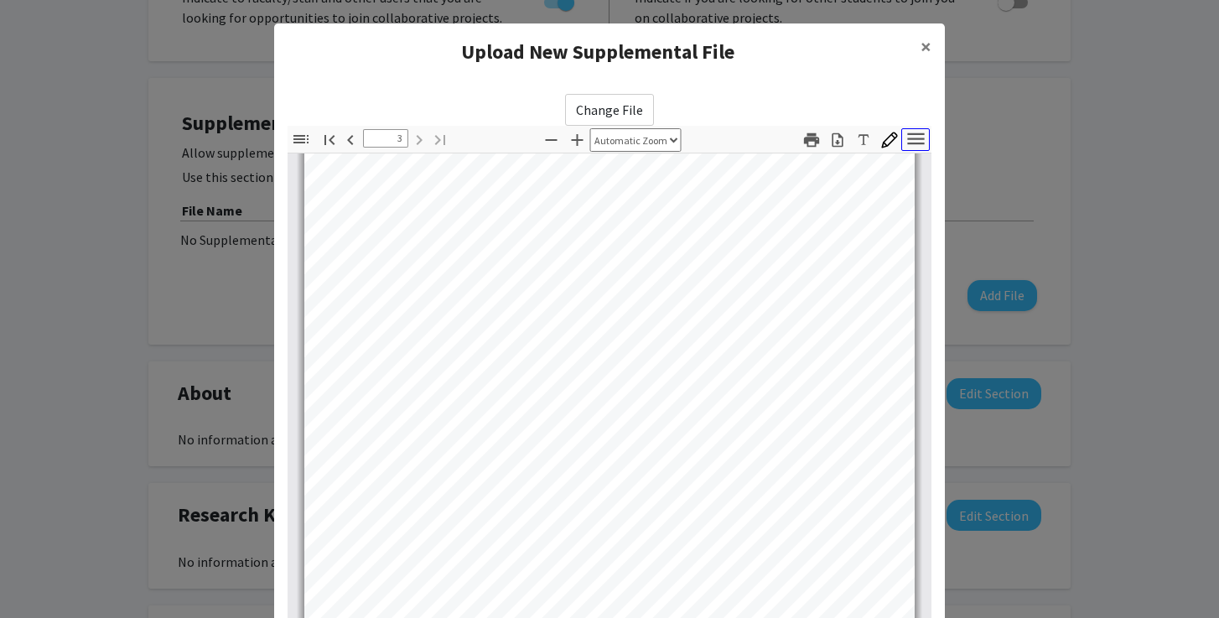
click at [910, 139] on icon "button" at bounding box center [915, 138] width 23 height 23
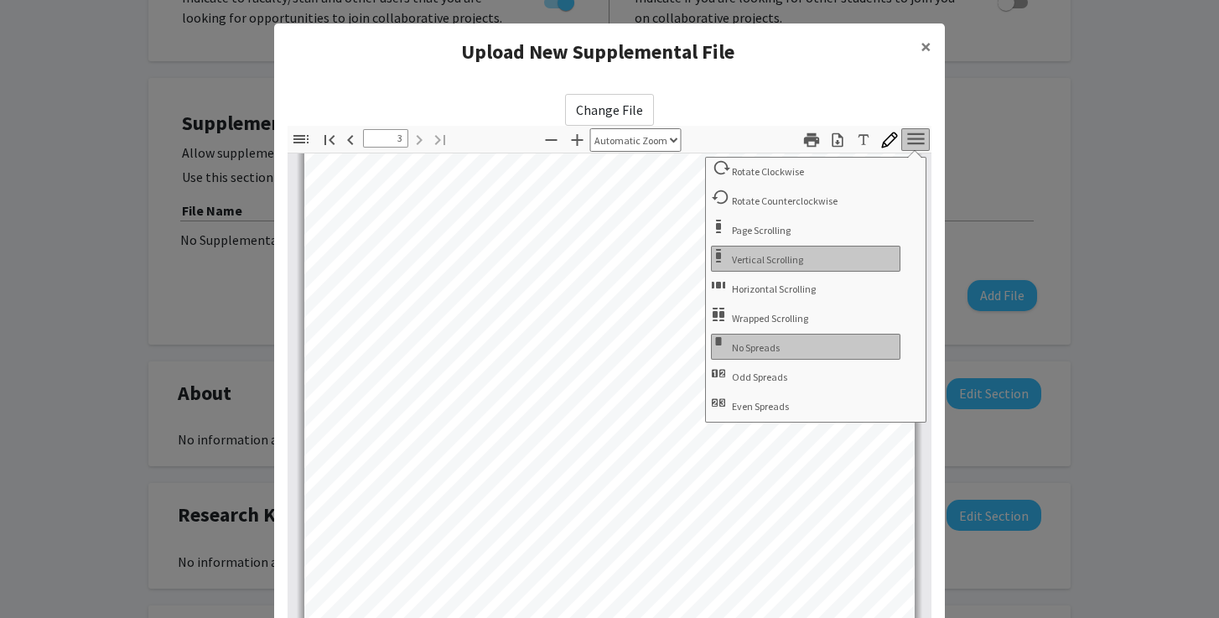
click at [910, 141] on icon "button" at bounding box center [915, 138] width 23 height 23
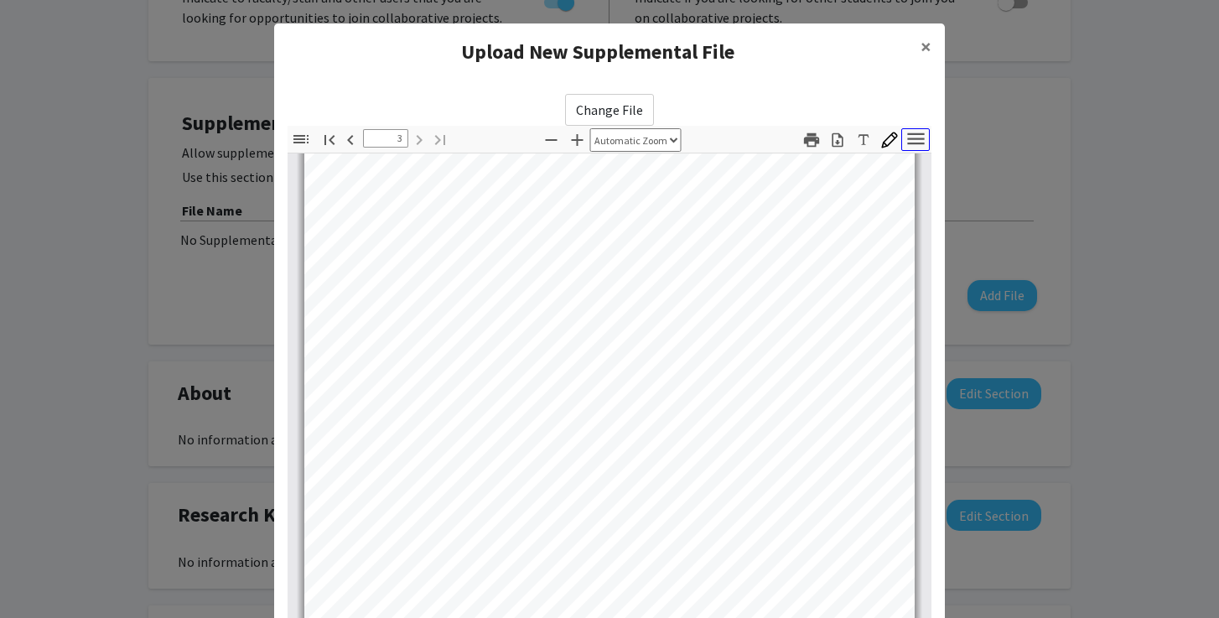
scroll to position [176, 0]
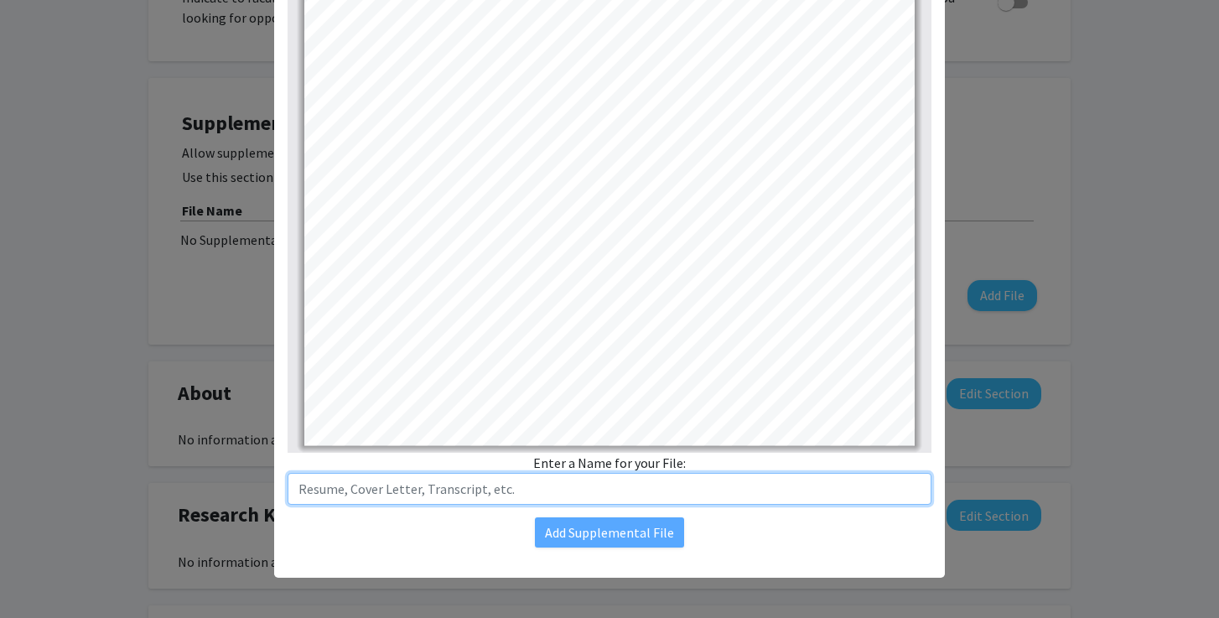
click at [492, 487] on input "text" at bounding box center [609, 489] width 644 height 32
type input "Resume"
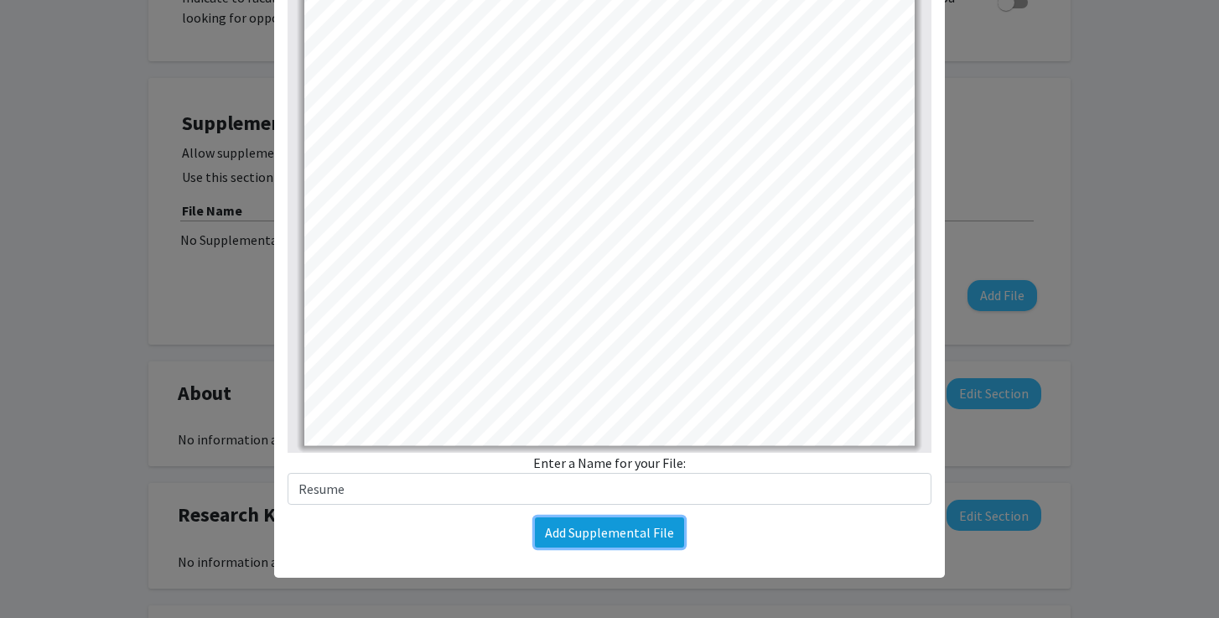
click at [642, 533] on button "Add Supplemental File" at bounding box center [609, 532] width 149 height 30
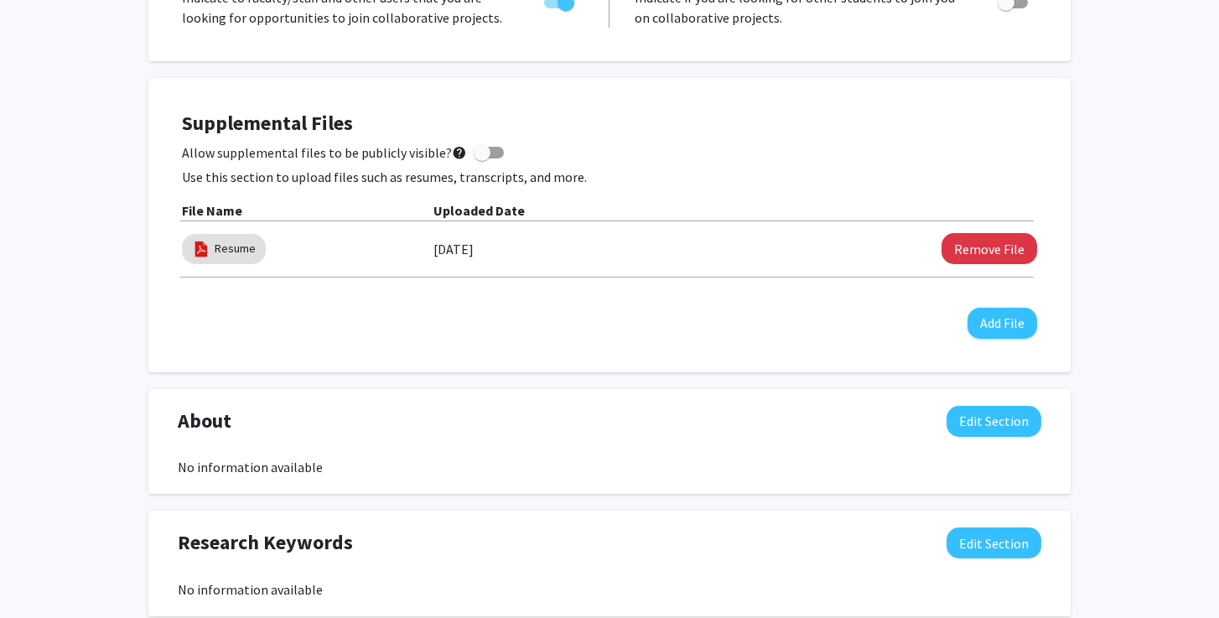
click at [695, 313] on div "Supplemental Files Allow supplemental files to be publicly visible? help Use th…" at bounding box center [609, 224] width 855 height 227
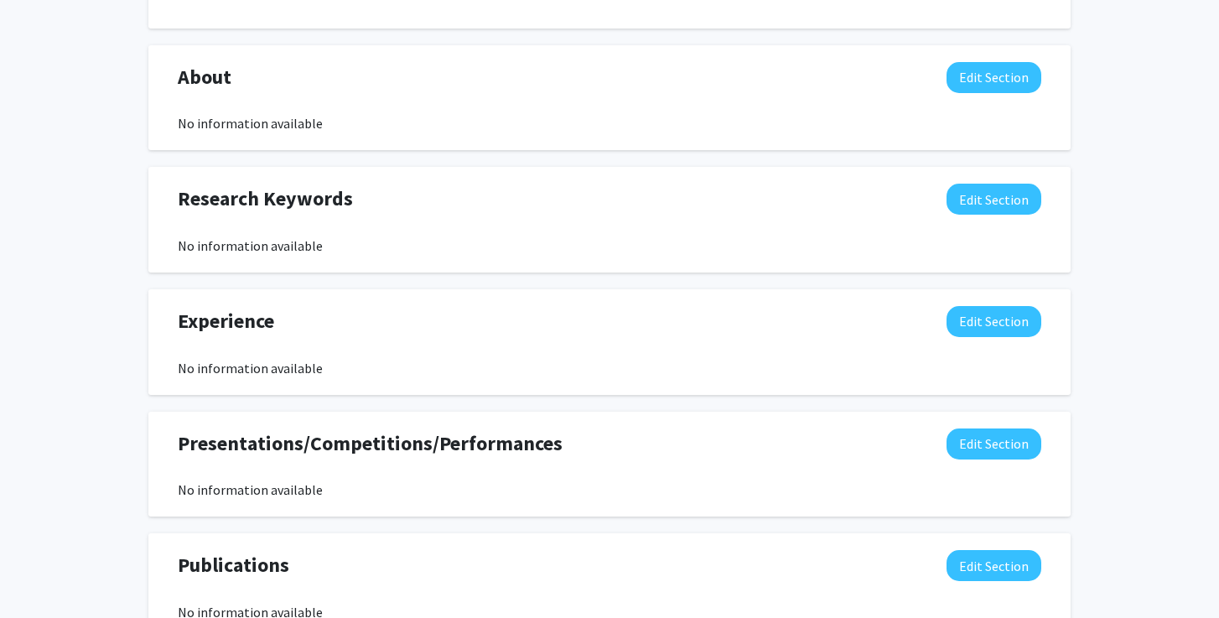
scroll to position [0, 0]
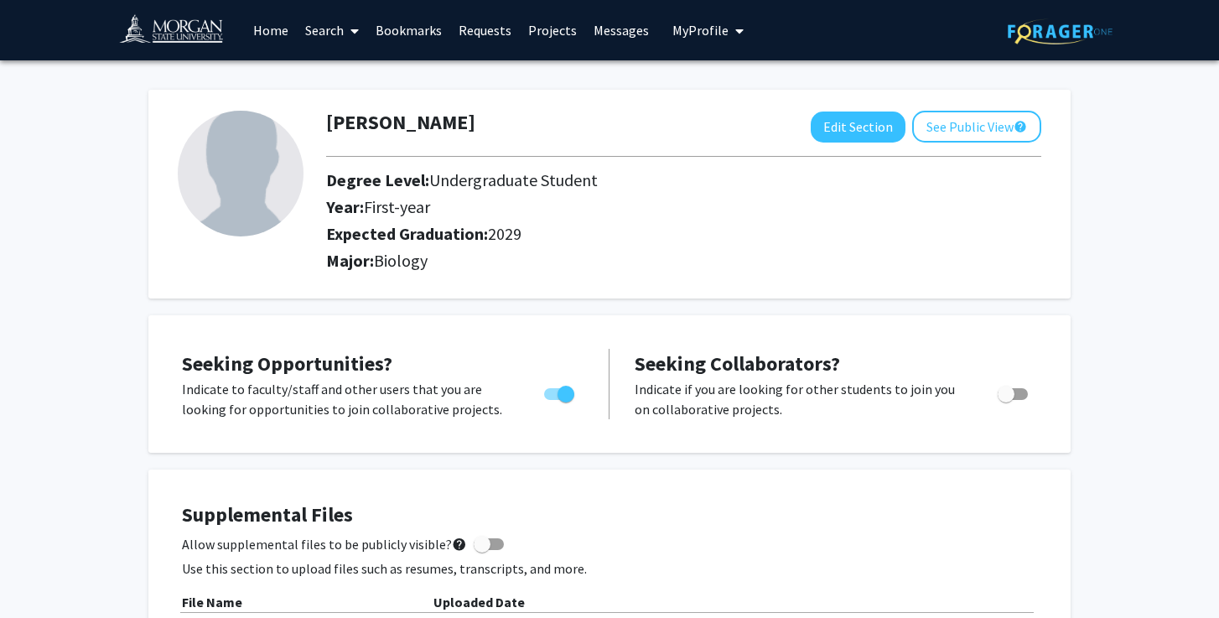
click at [340, 34] on link "Search" at bounding box center [332, 30] width 70 height 59
click at [360, 71] on span "Faculty/Staff" at bounding box center [358, 77] width 123 height 34
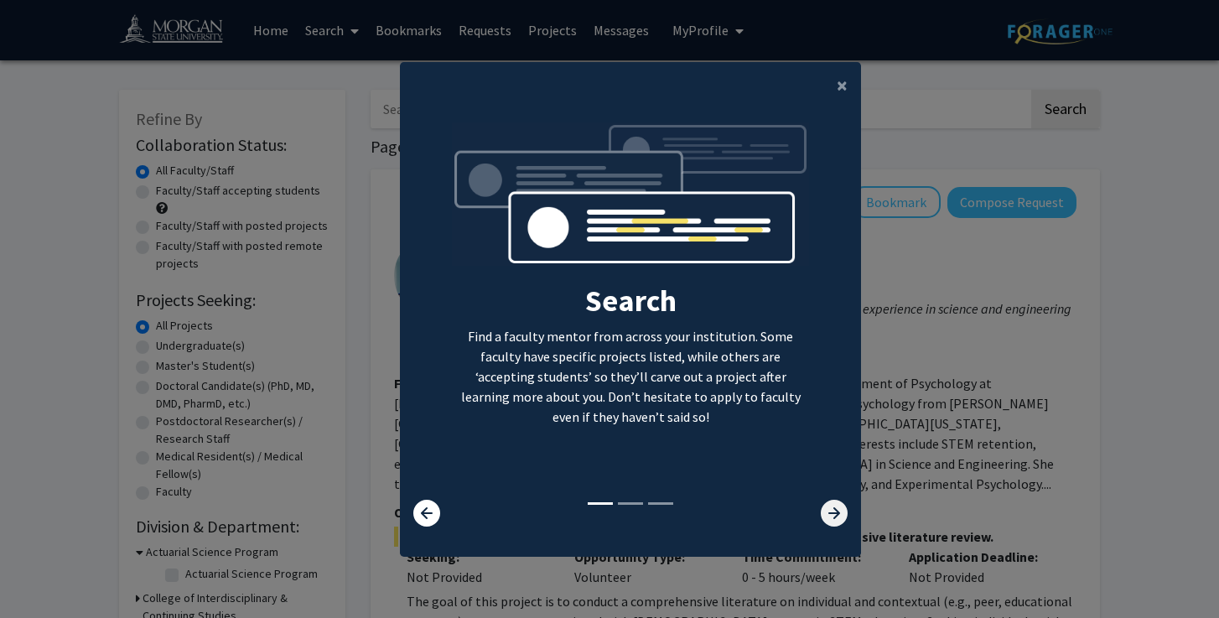
click at [840, 520] on icon at bounding box center [833, 512] width 27 height 27
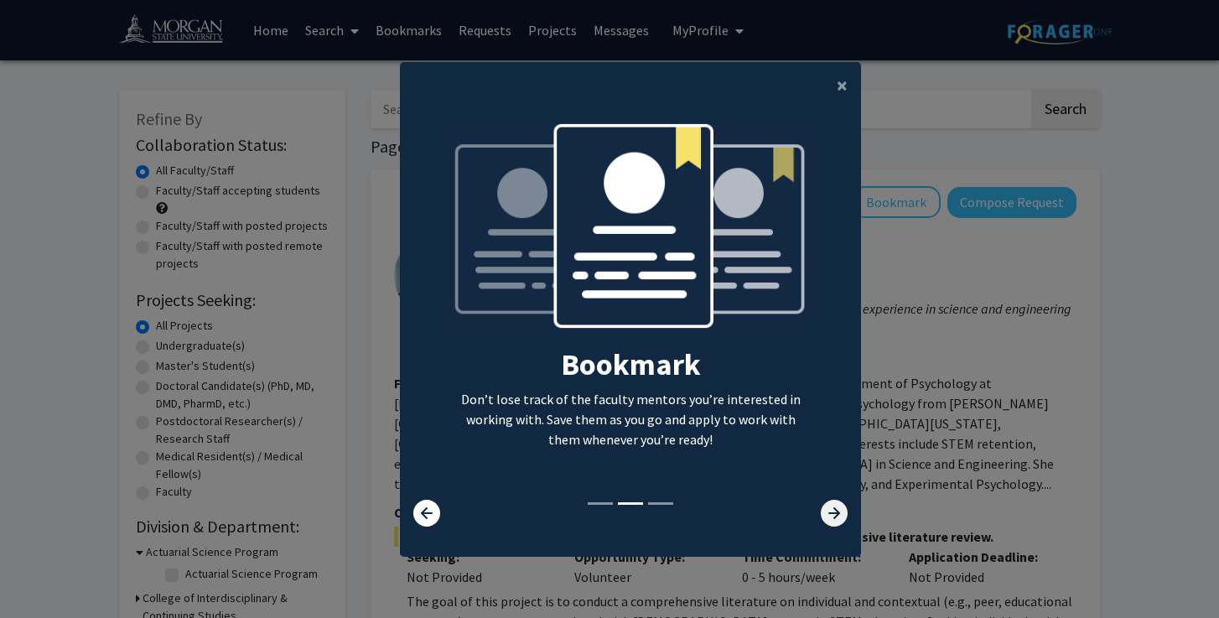
click at [835, 520] on icon at bounding box center [833, 512] width 27 height 27
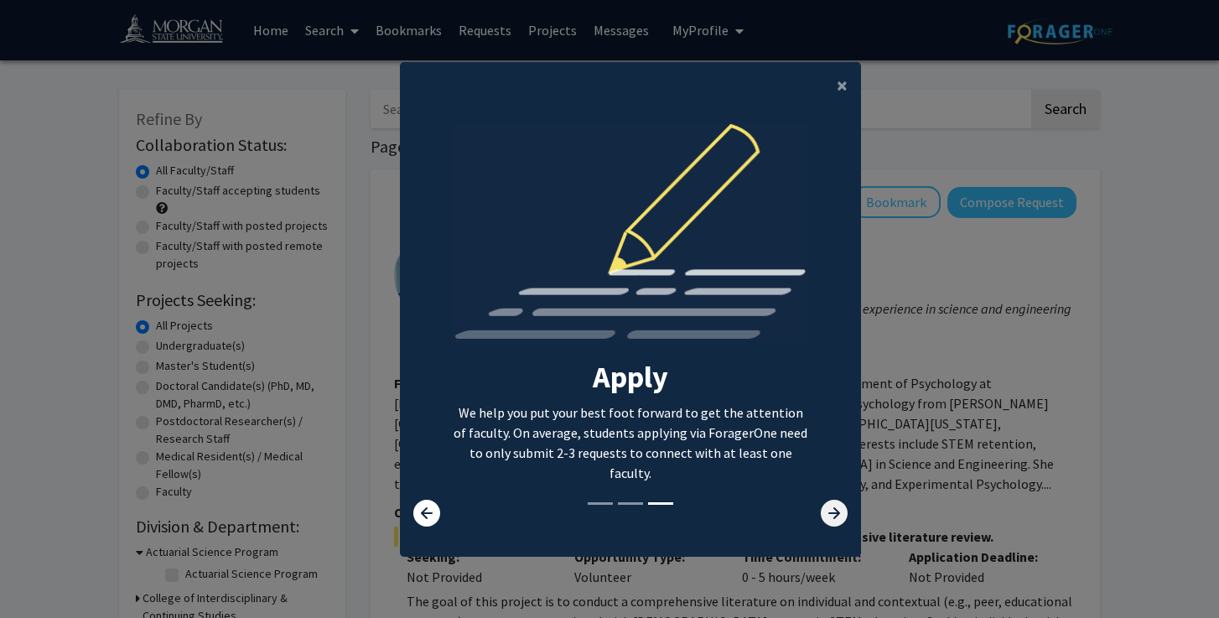
click at [835, 520] on icon at bounding box center [833, 512] width 27 height 27
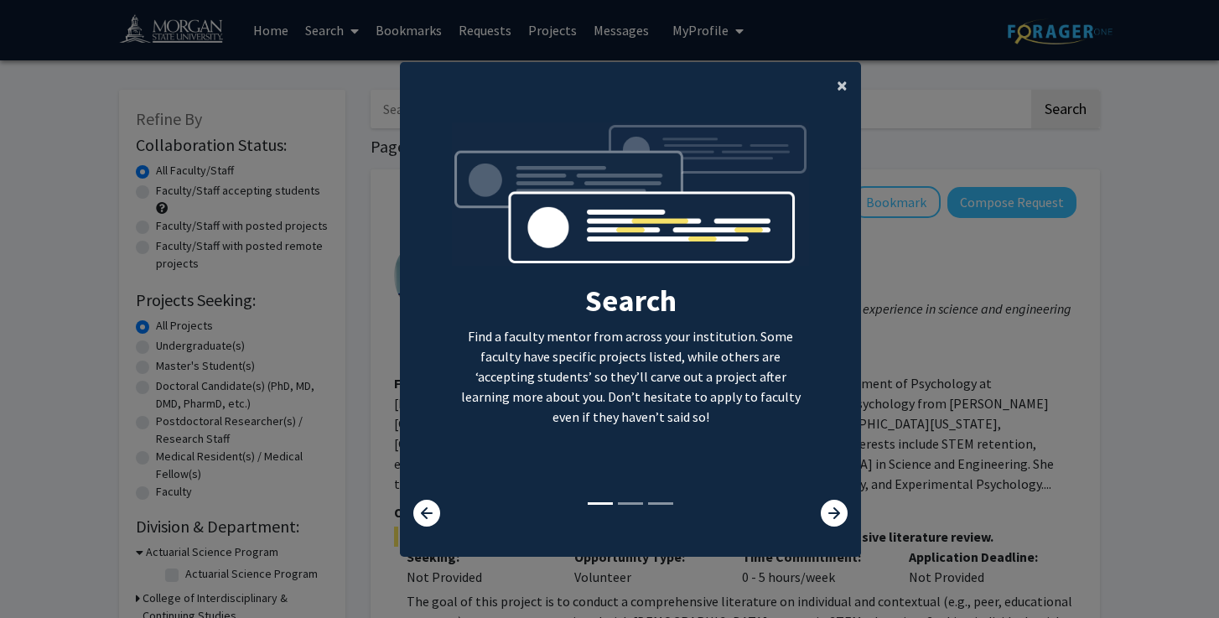
click at [844, 88] on span "×" at bounding box center [841, 85] width 11 height 26
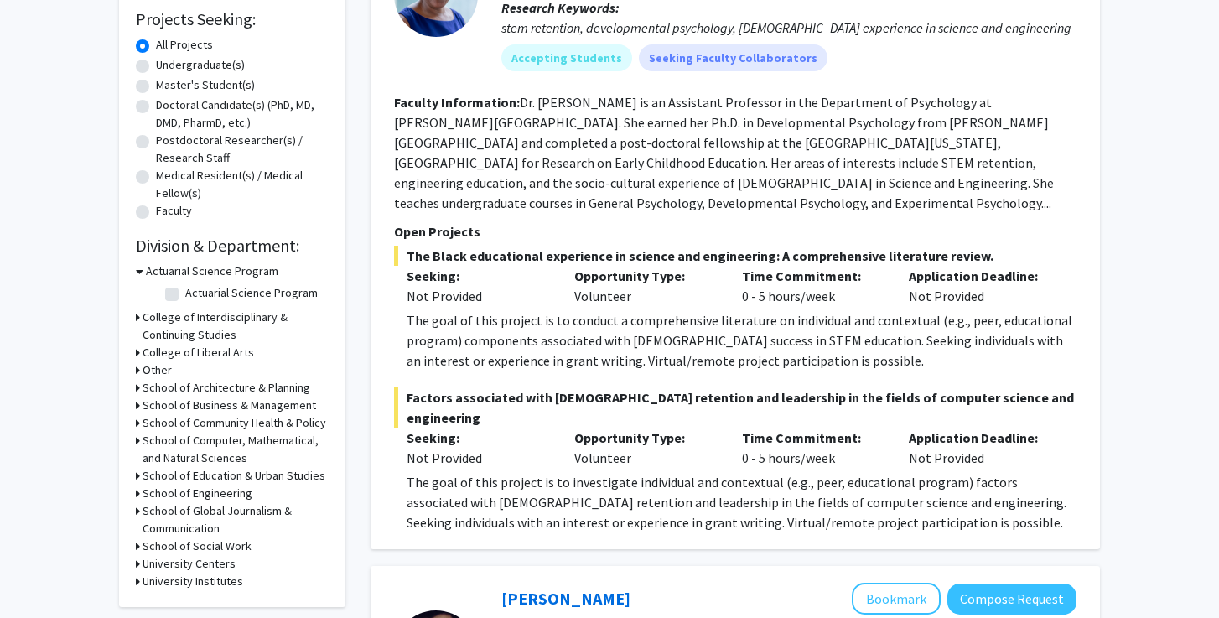
scroll to position [289, 0]
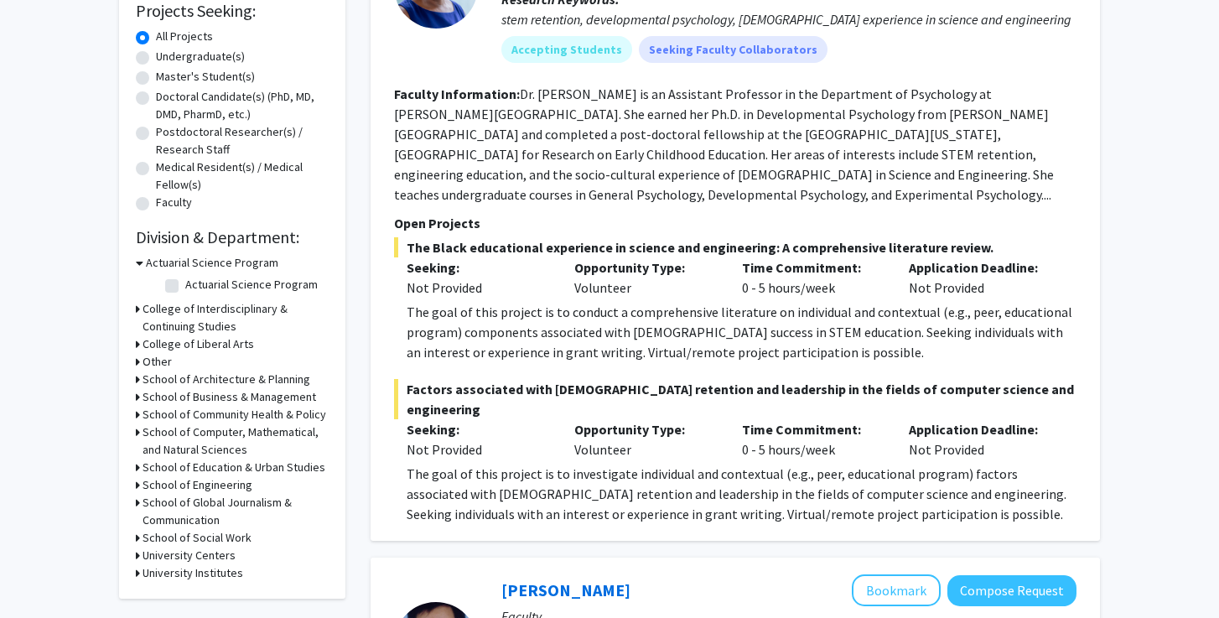
click at [197, 429] on h3 "School of Computer, Mathematical, and Natural Sciences" at bounding box center [235, 440] width 186 height 35
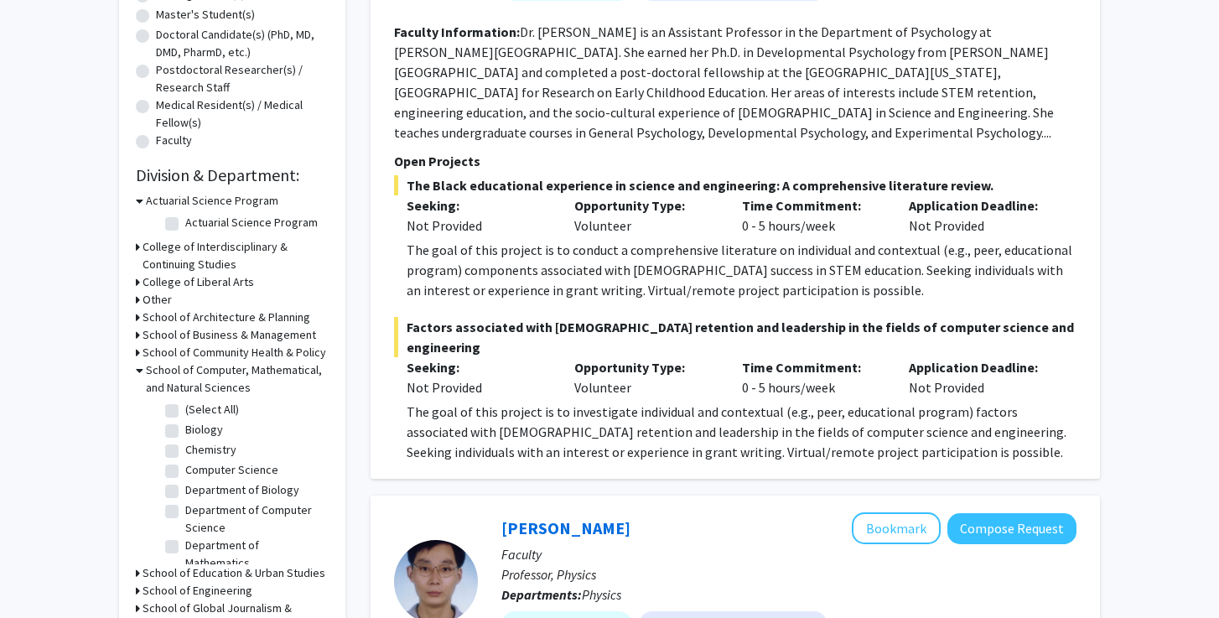
scroll to position [352, 0]
click at [185, 430] on label "Biology" at bounding box center [204, 429] width 38 height 18
click at [185, 430] on input "Biology" at bounding box center [190, 425] width 11 height 11
checkbox input "true"
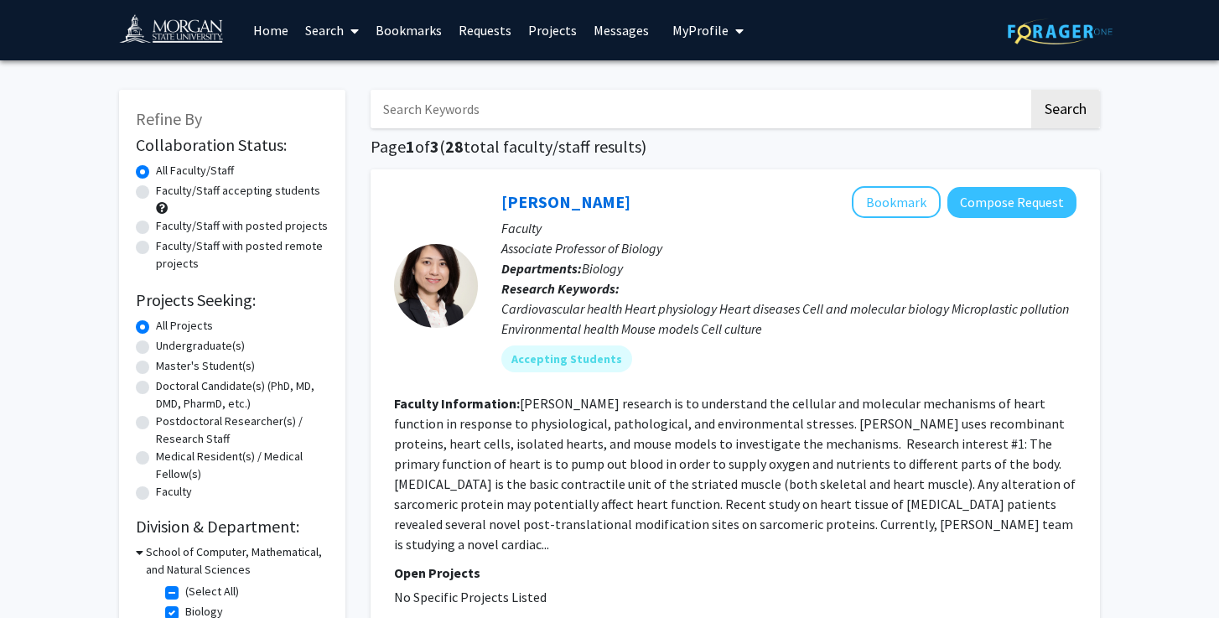
click at [707, 36] on span "My Profile" at bounding box center [700, 30] width 56 height 17
click at [733, 96] on span "View Profile" at bounding box center [776, 96] width 101 height 18
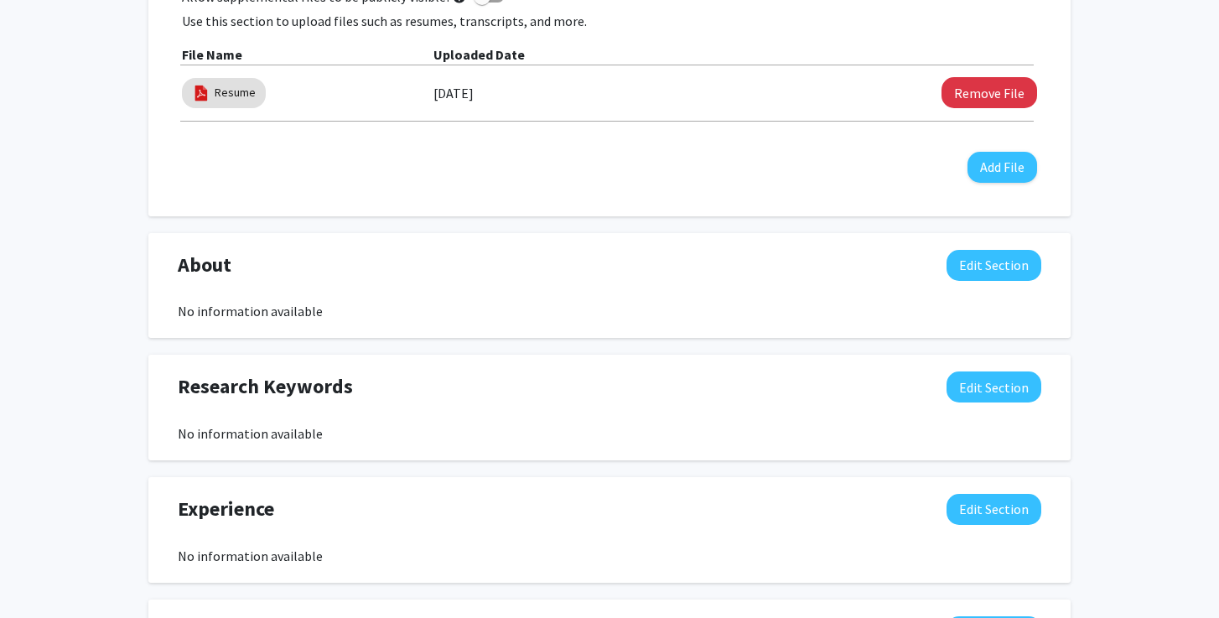
scroll to position [545, 0]
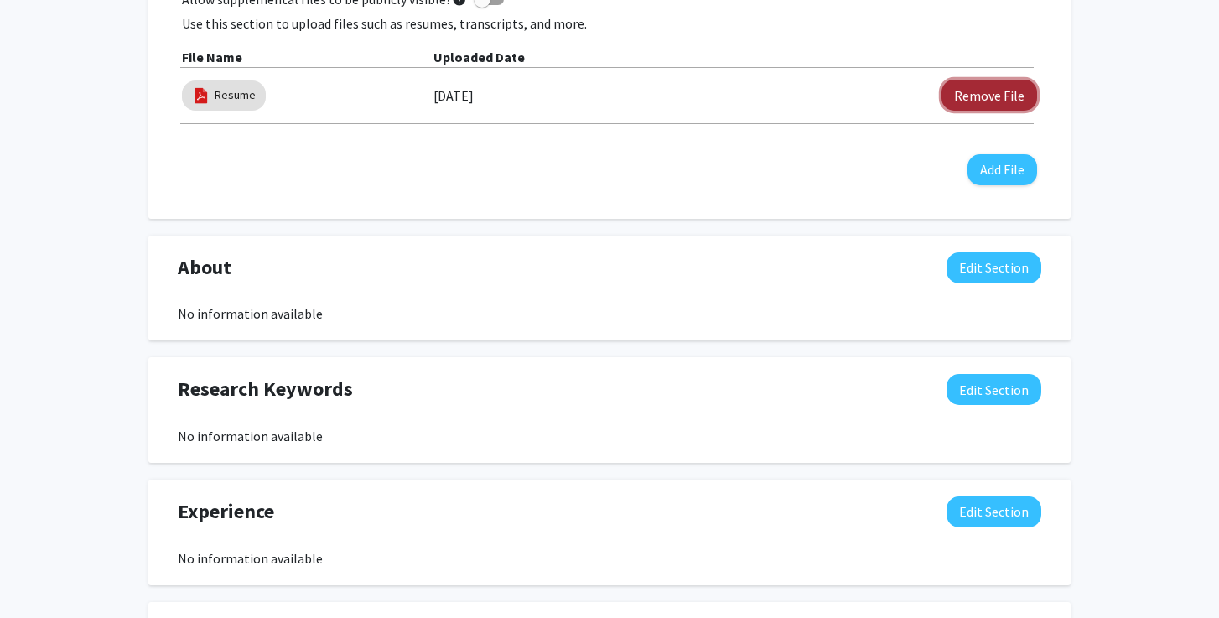
click at [1002, 97] on button "Remove File" at bounding box center [989, 95] width 96 height 31
